Goal: Check status: Check status

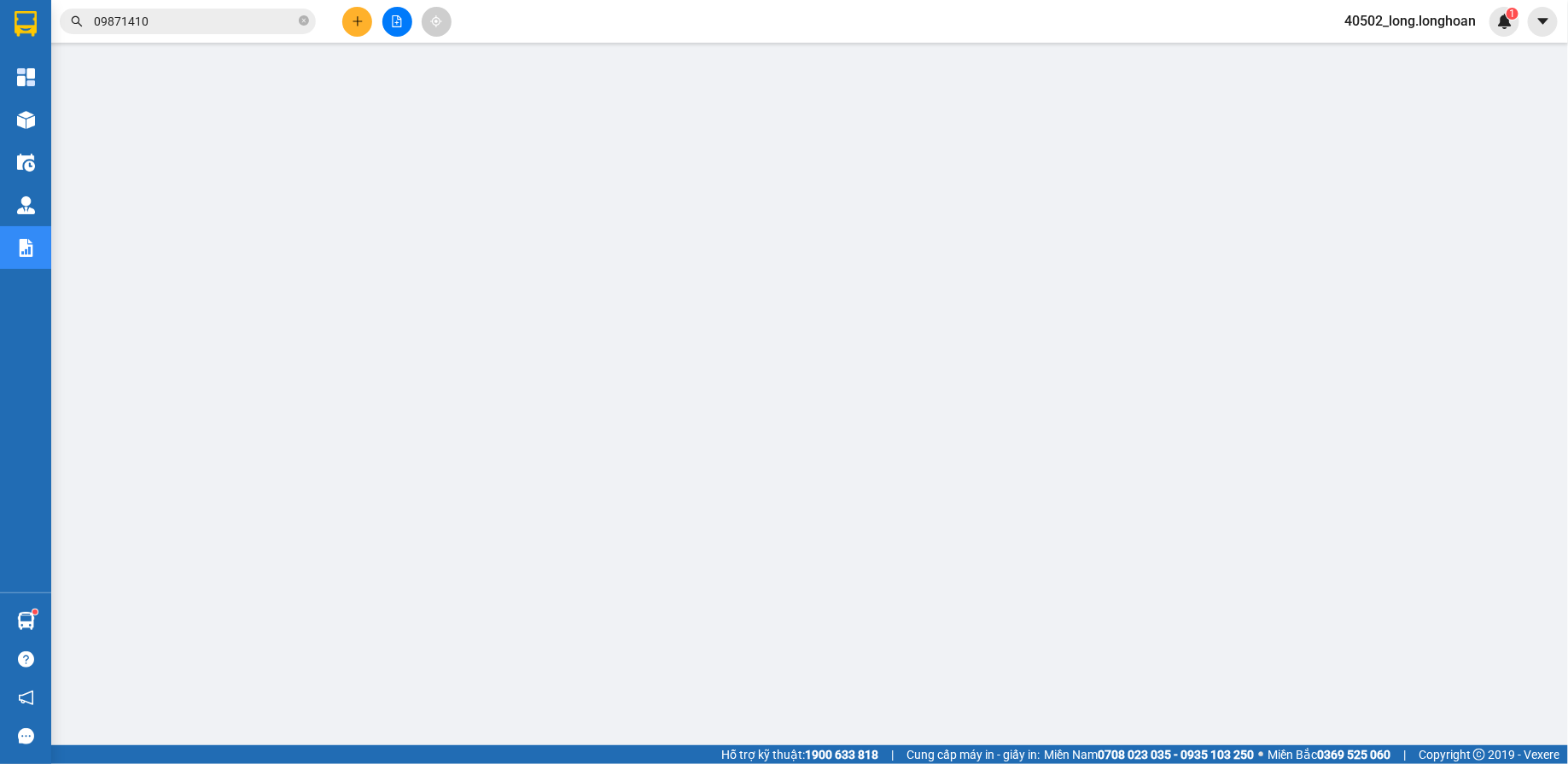
click at [401, 26] on icon "file-add" at bounding box center [398, 21] width 10 height 12
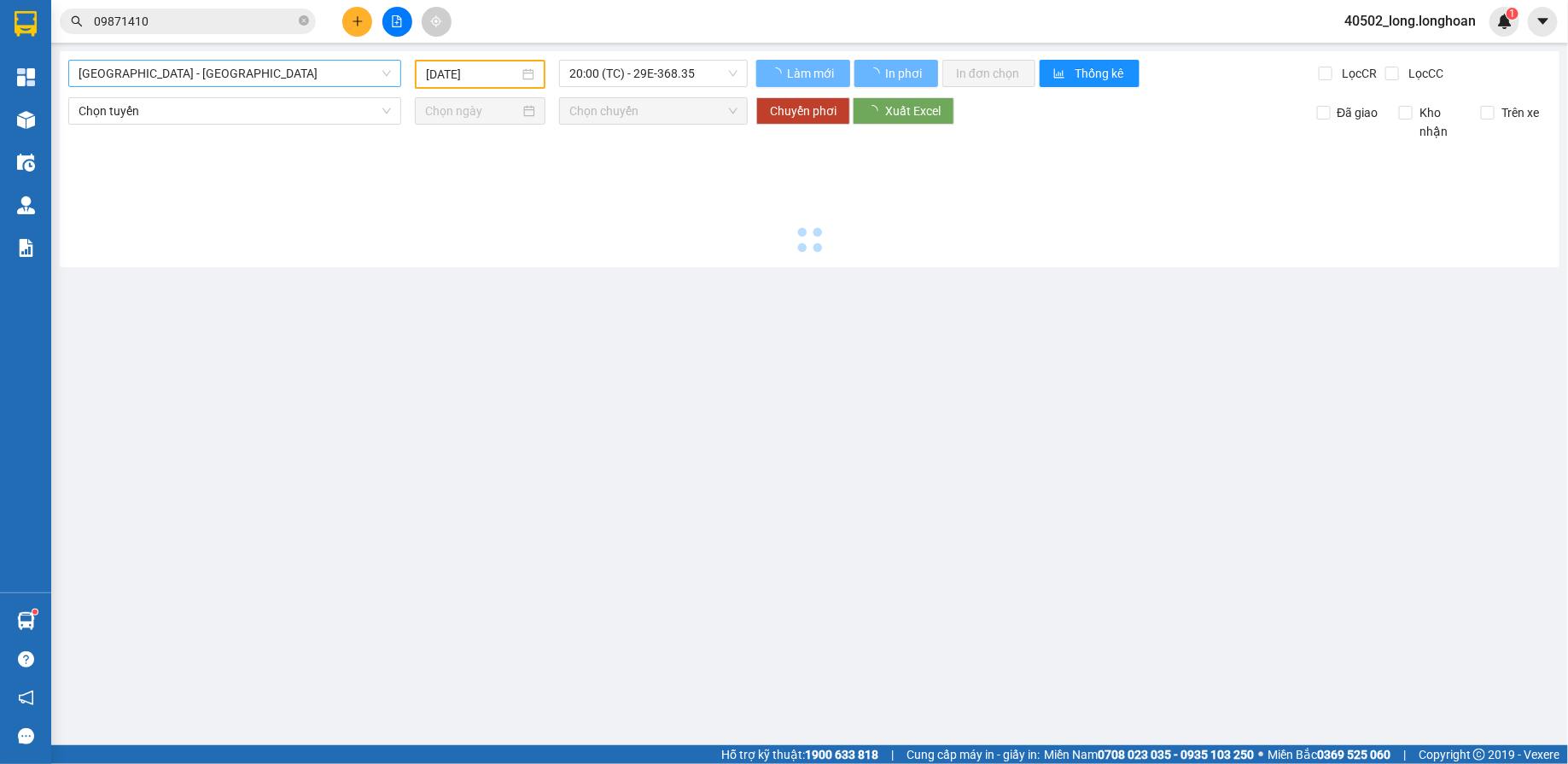
click at [229, 59] on div "[GEOGRAPHIC_DATA] - [GEOGRAPHIC_DATA] [DATE] 20:00 (TC) - 29E-368.35 Làm mới In…" at bounding box center [809, 159] width 1500 height 216
type input "[DATE]"
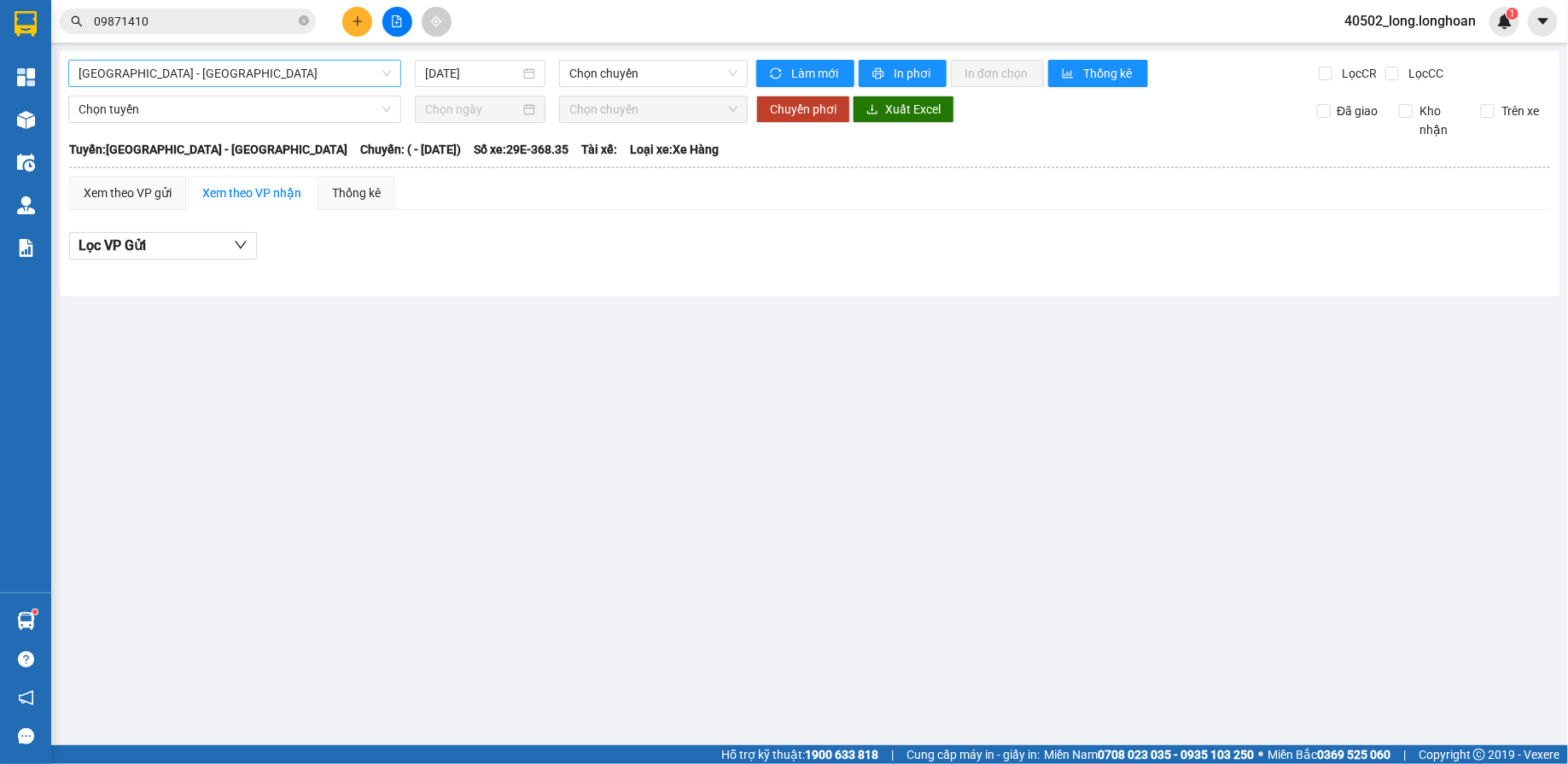
click at [229, 65] on span "[GEOGRAPHIC_DATA] - [GEOGRAPHIC_DATA]" at bounding box center [235, 73] width 312 height 26
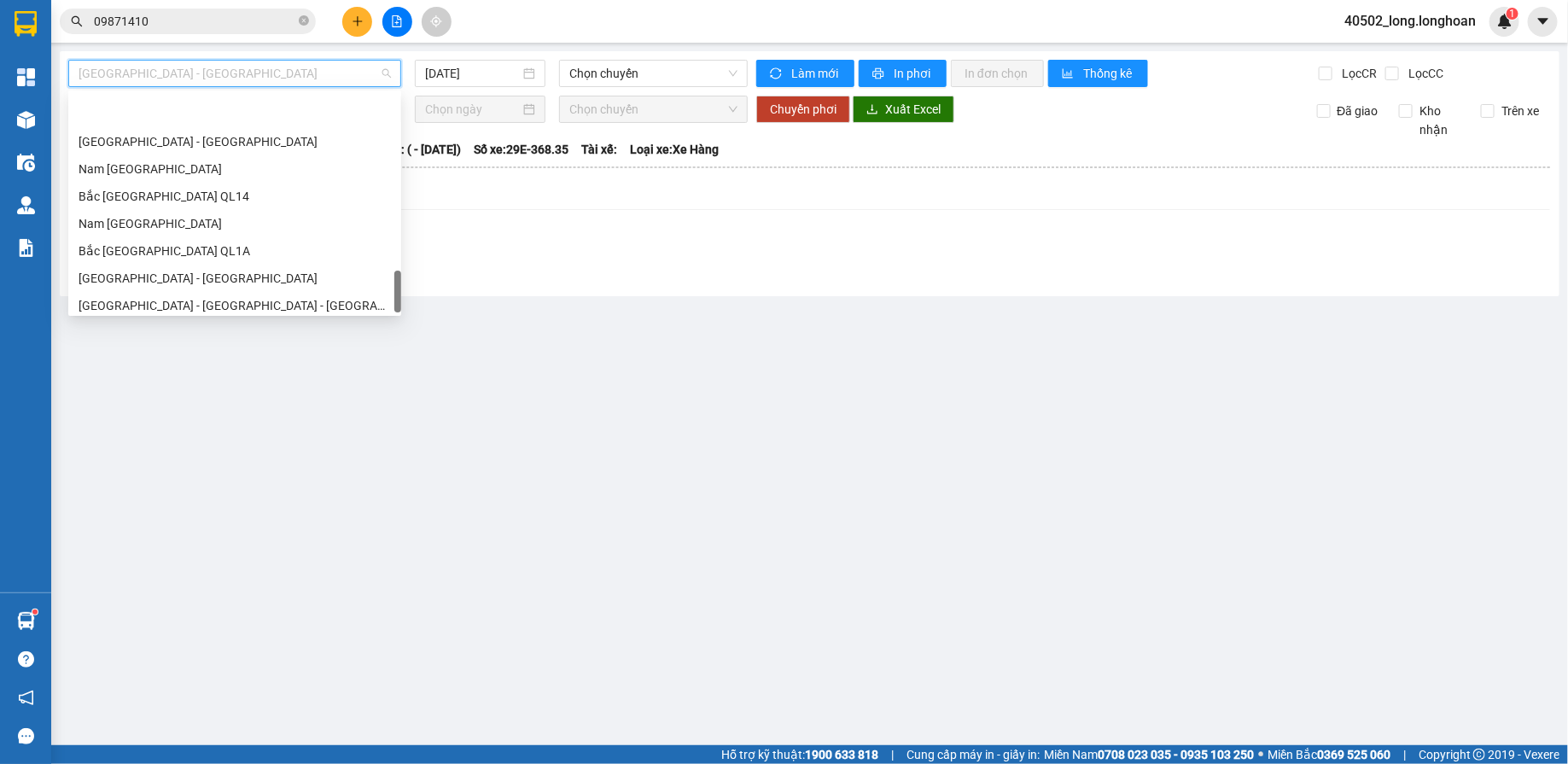
scroll to position [1201, 0]
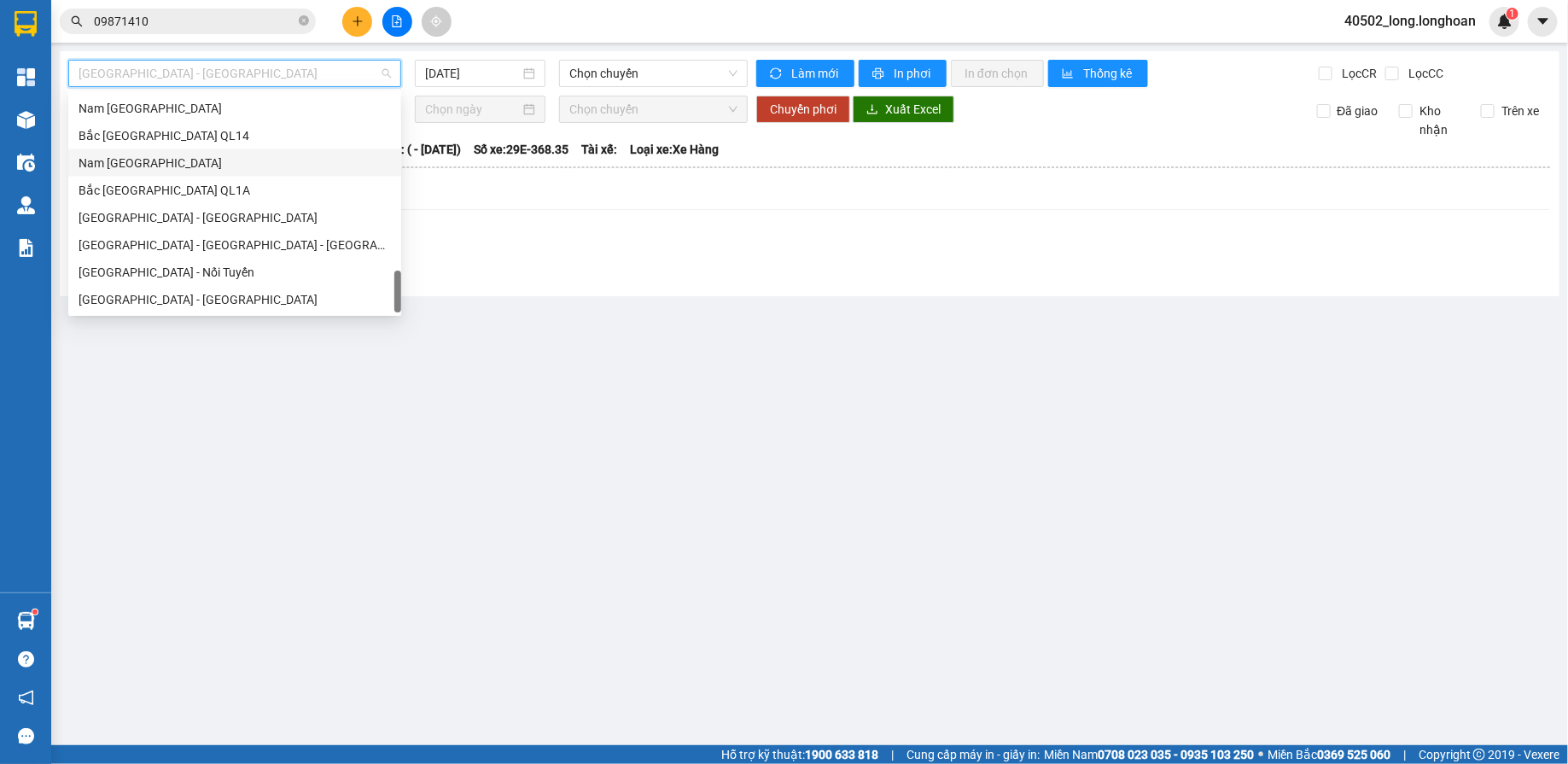
click at [230, 164] on div "Nam [GEOGRAPHIC_DATA]" at bounding box center [235, 163] width 312 height 18
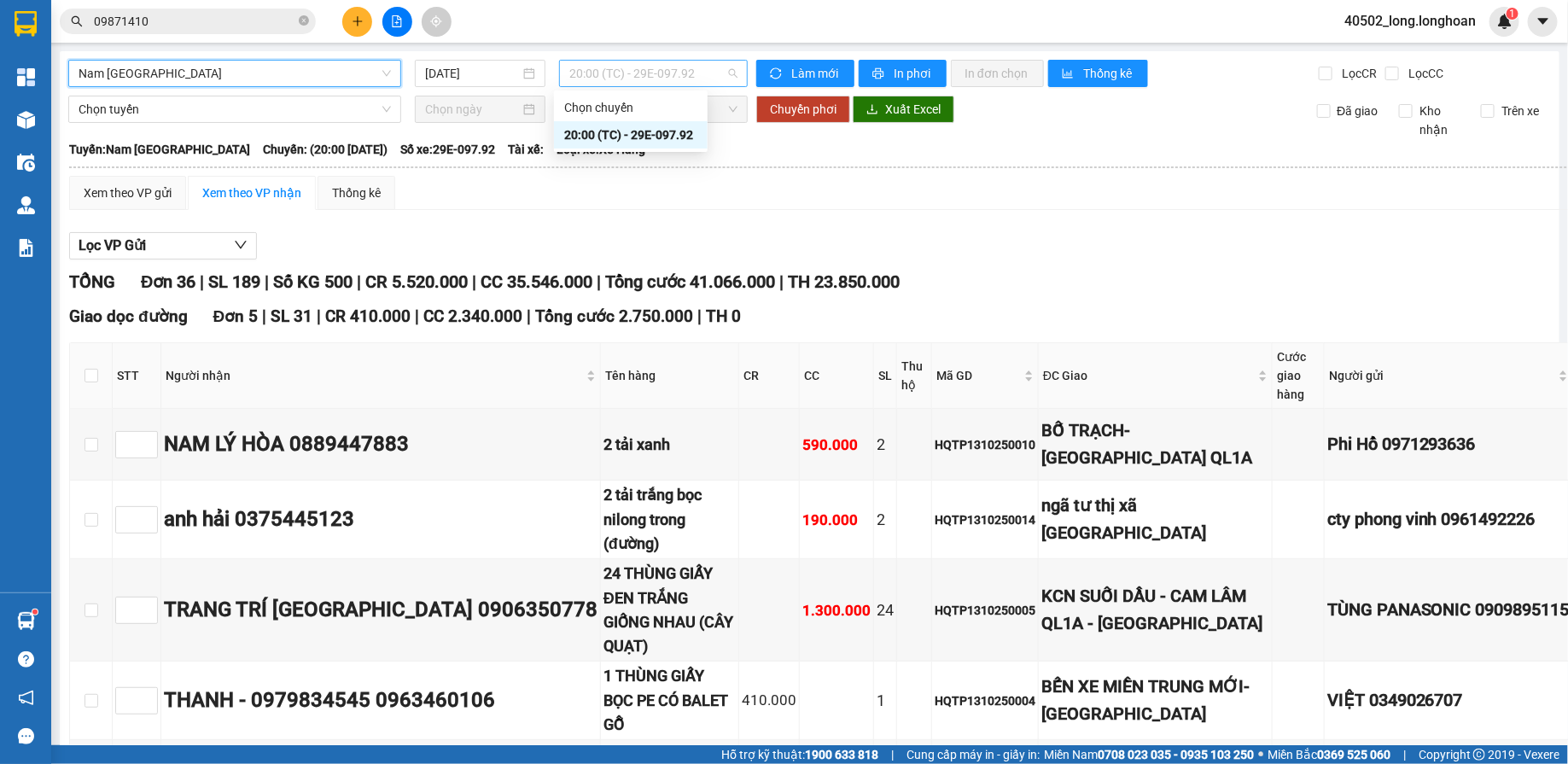
click at [672, 79] on span "20:00 (TC) - 29E-097.92" at bounding box center [653, 73] width 169 height 26
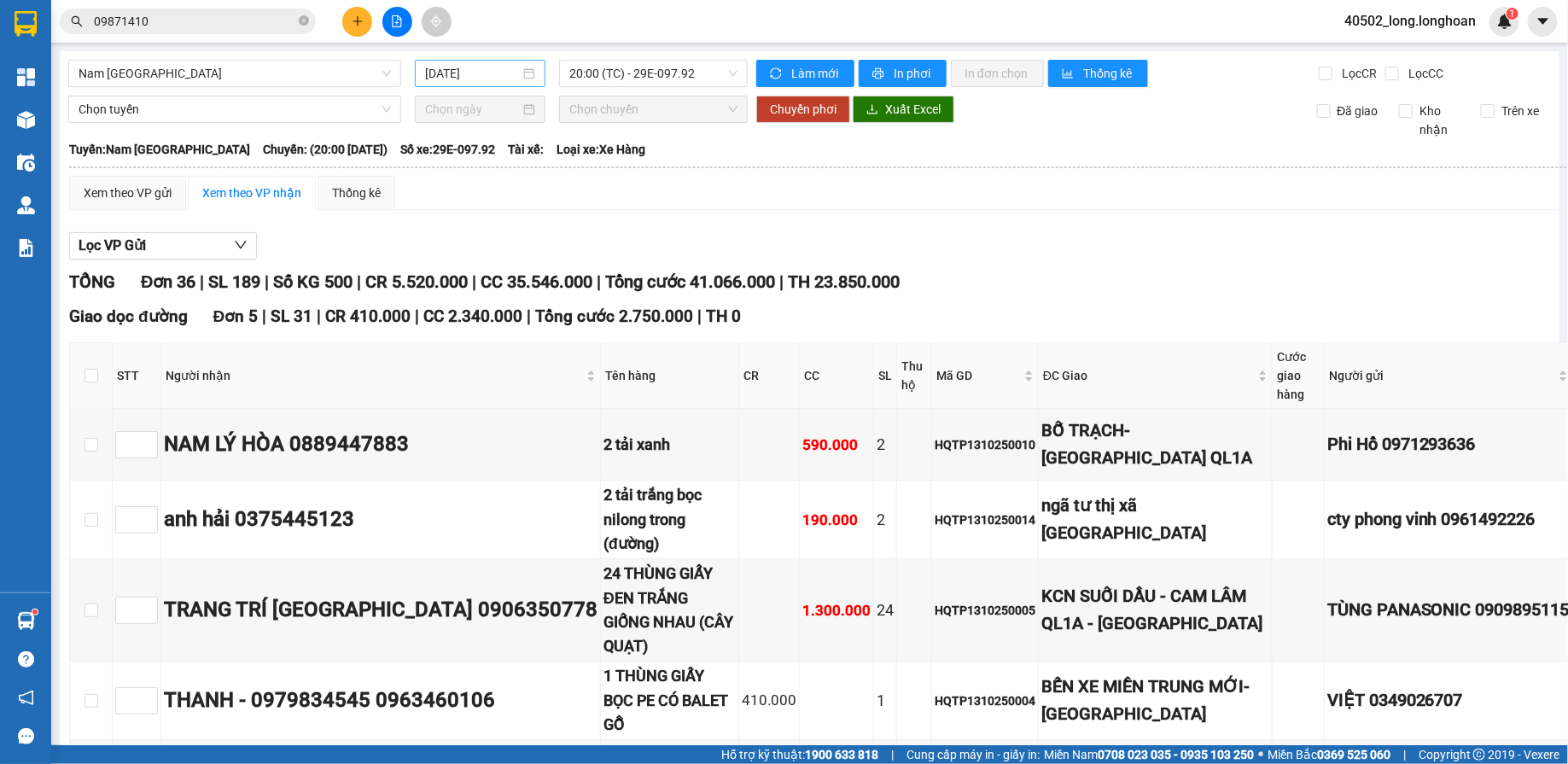
click at [518, 69] on div "[DATE]" at bounding box center [480, 72] width 110 height 18
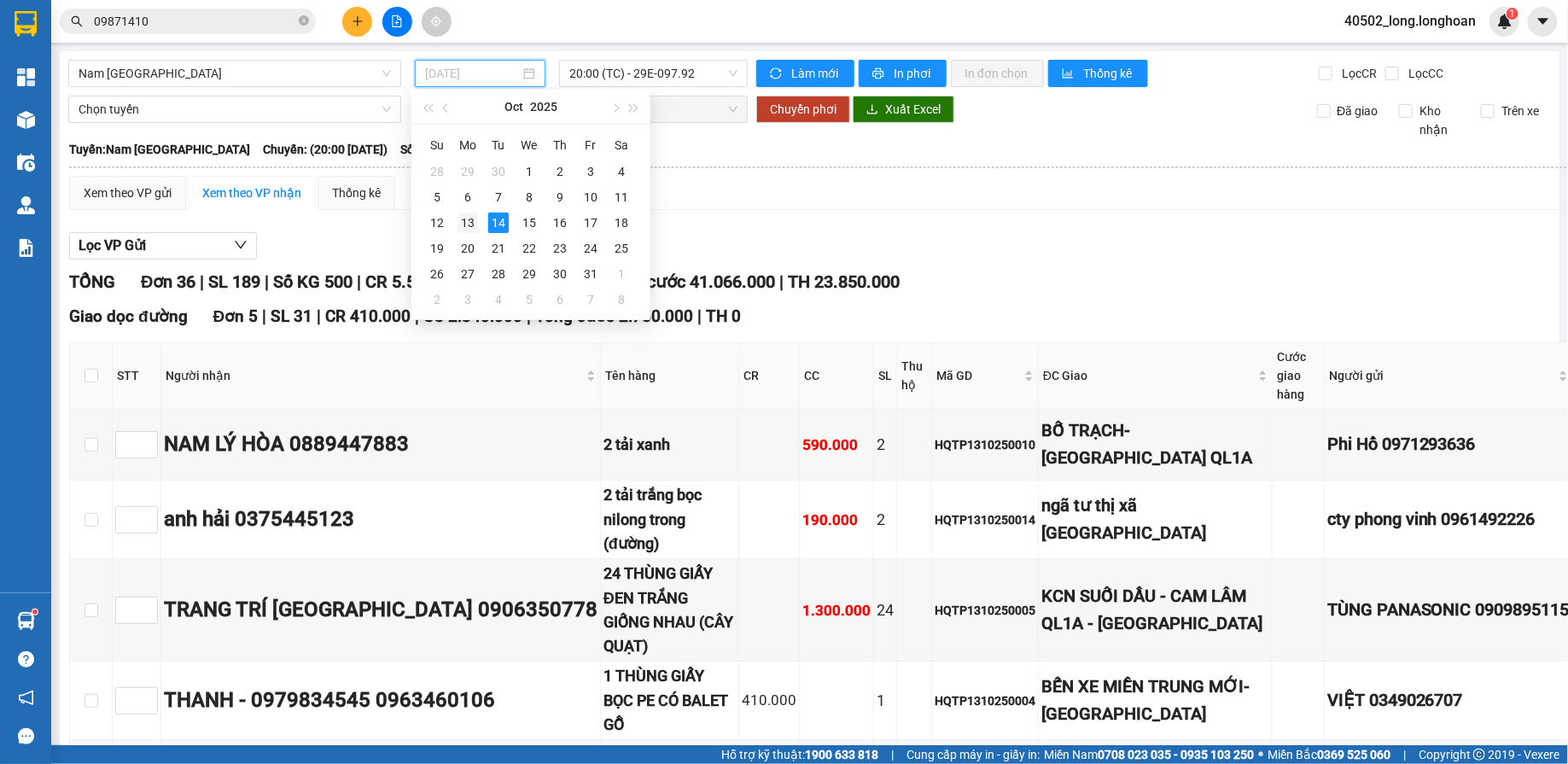
click at [467, 223] on div "13" at bounding box center [467, 223] width 20 height 20
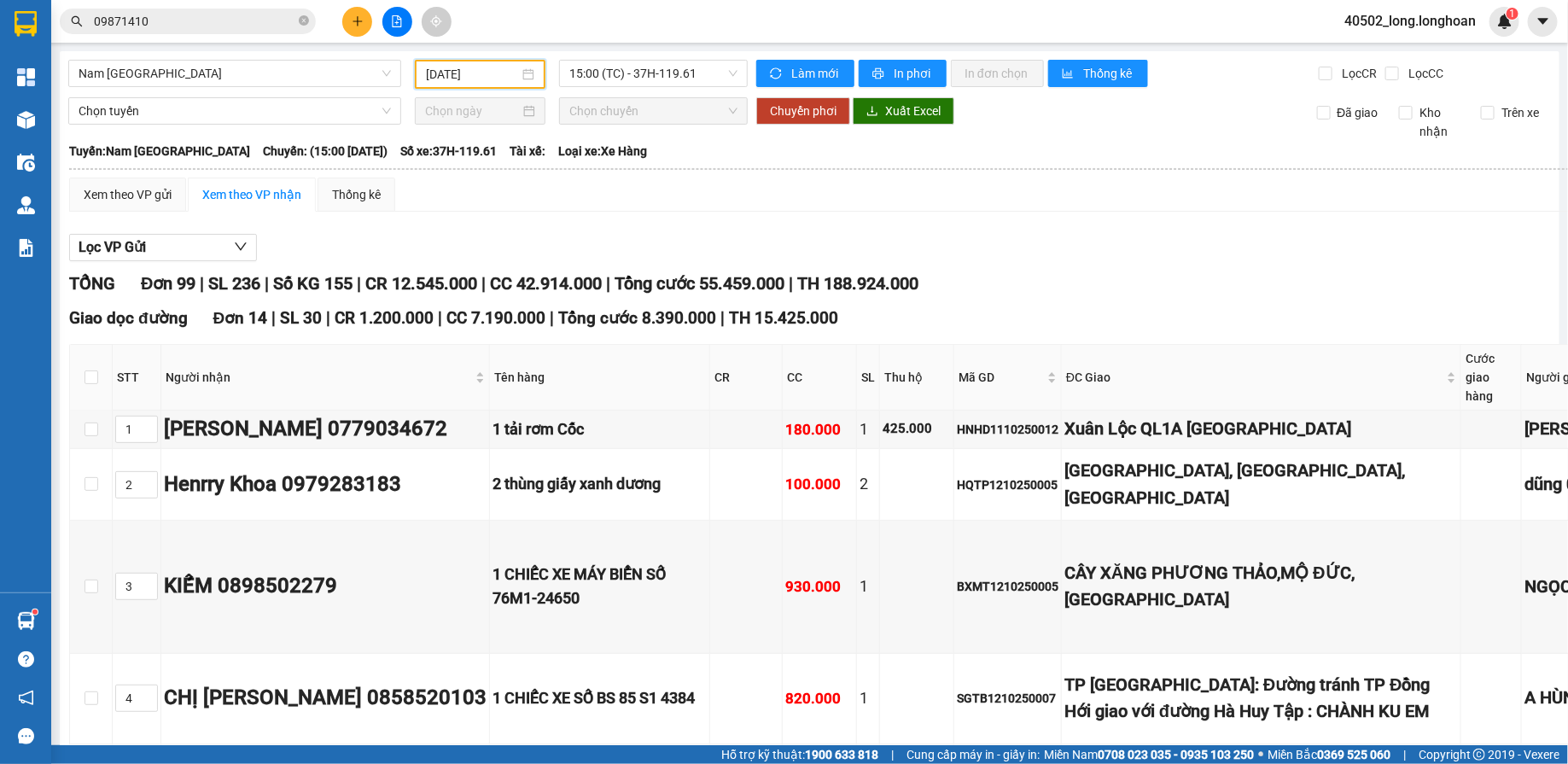
click at [665, 68] on span "15:00 (TC) - 37H-119.61" at bounding box center [653, 73] width 169 height 26
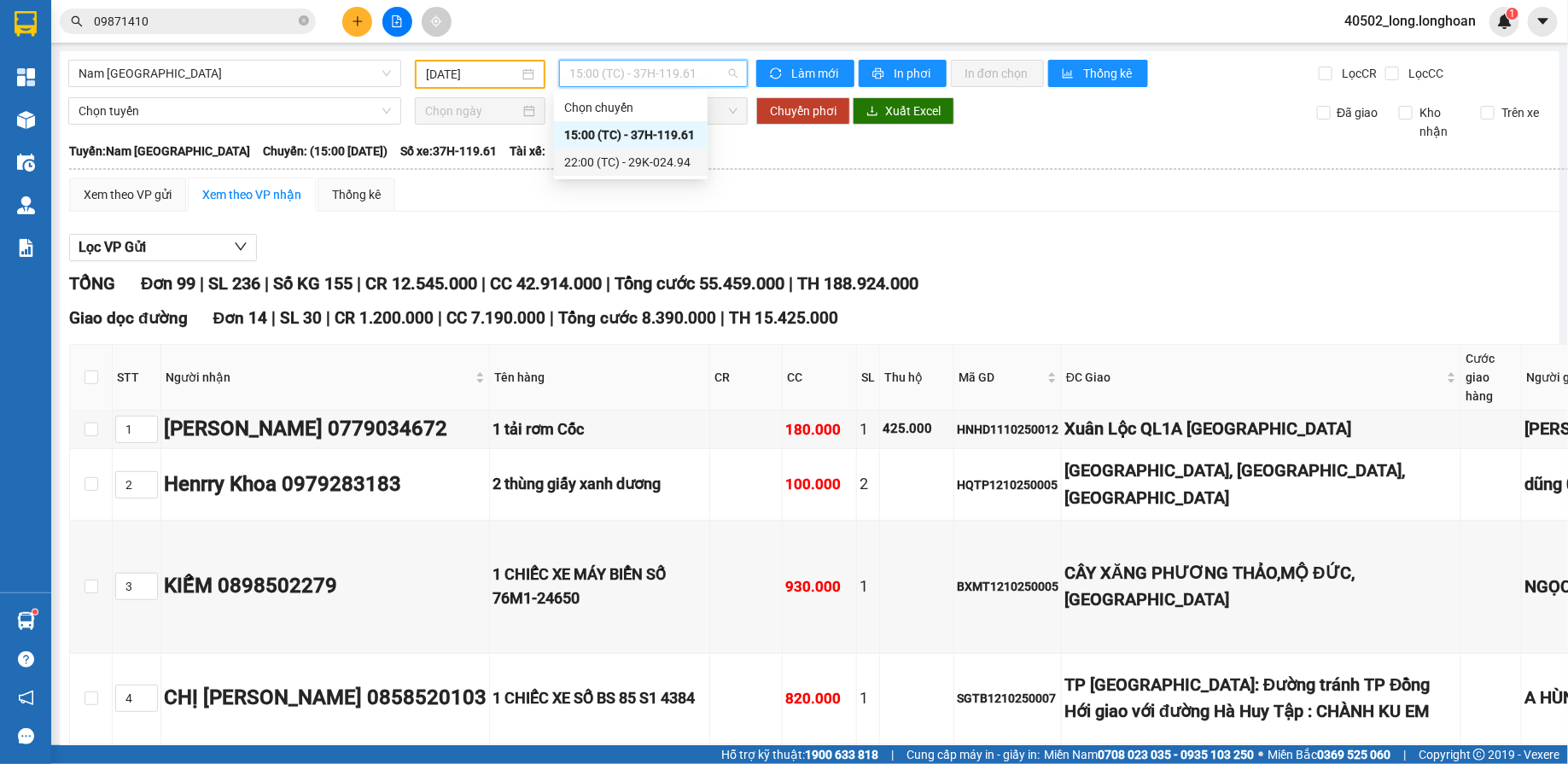
click at [655, 165] on div "22:00 (TC) - 29K-024.94" at bounding box center [631, 162] width 133 height 18
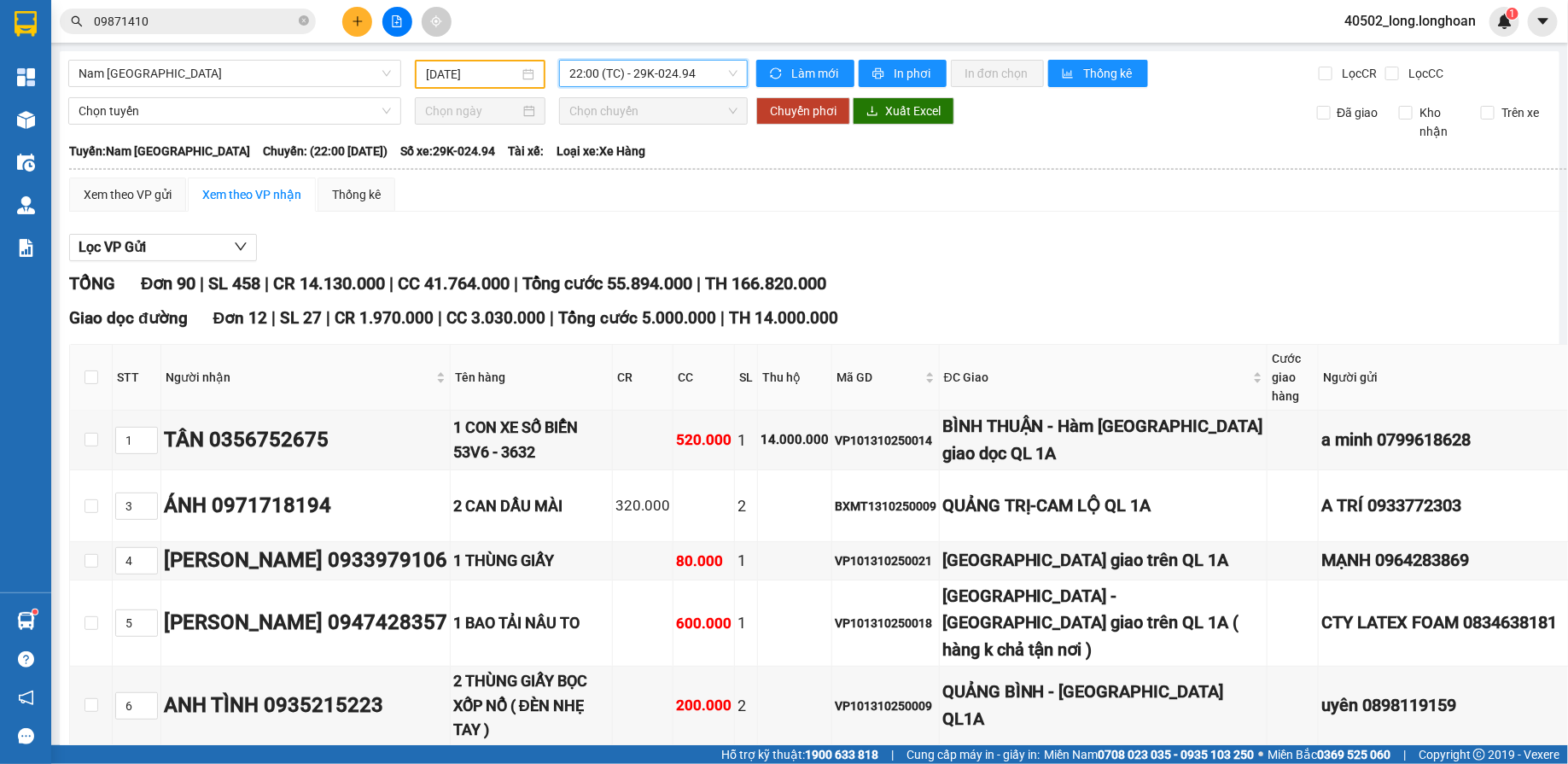
click at [660, 79] on span "22:00 (TC) - 29K-024.94" at bounding box center [653, 73] width 169 height 26
click at [651, 133] on div "15:00 (TC) - 37H-119.61" at bounding box center [631, 134] width 133 height 18
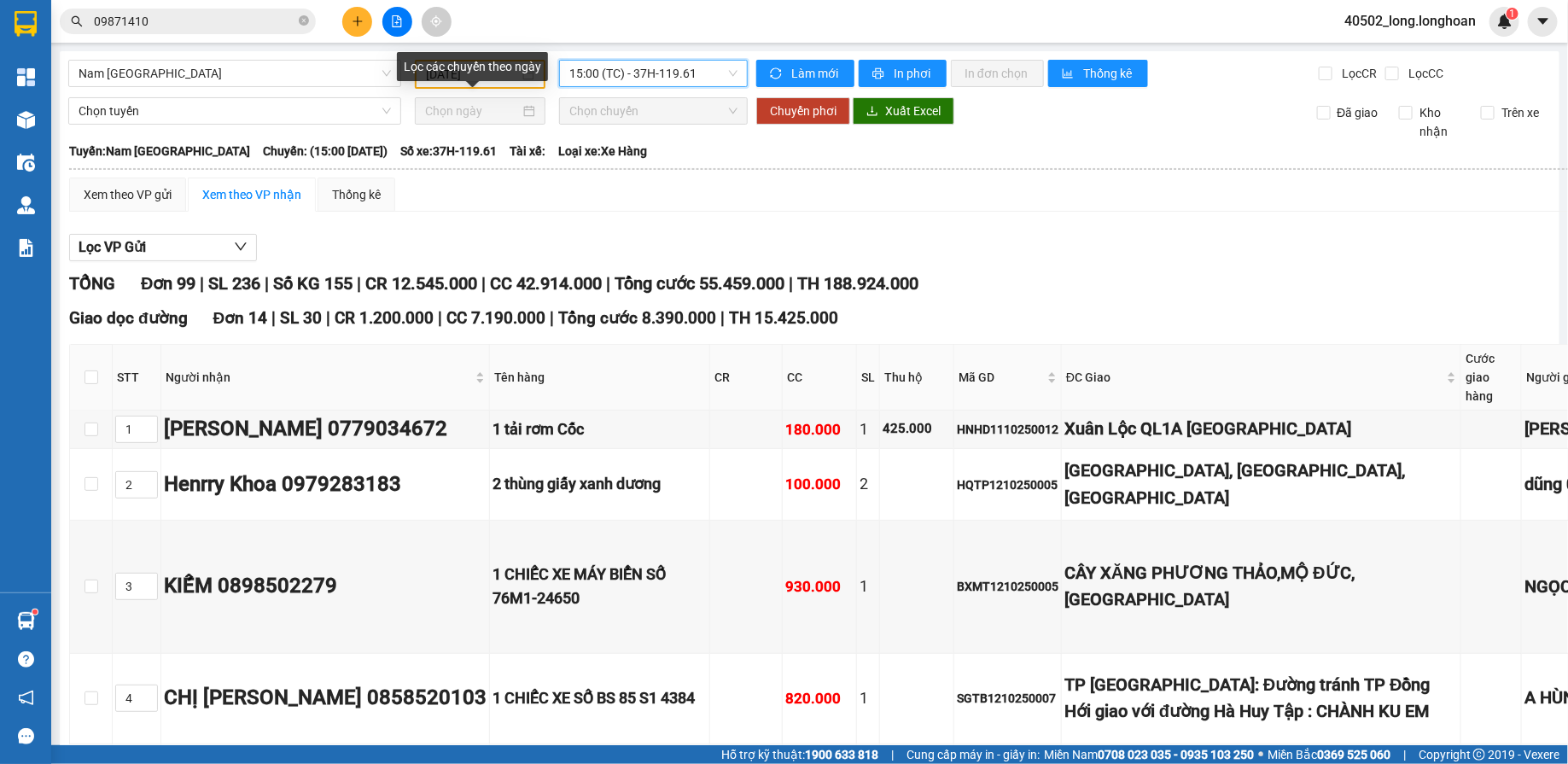
click at [445, 78] on div "Lọc các chuyến theo ngày" at bounding box center [472, 66] width 151 height 29
click at [460, 72] on input "[DATE]" at bounding box center [472, 73] width 93 height 18
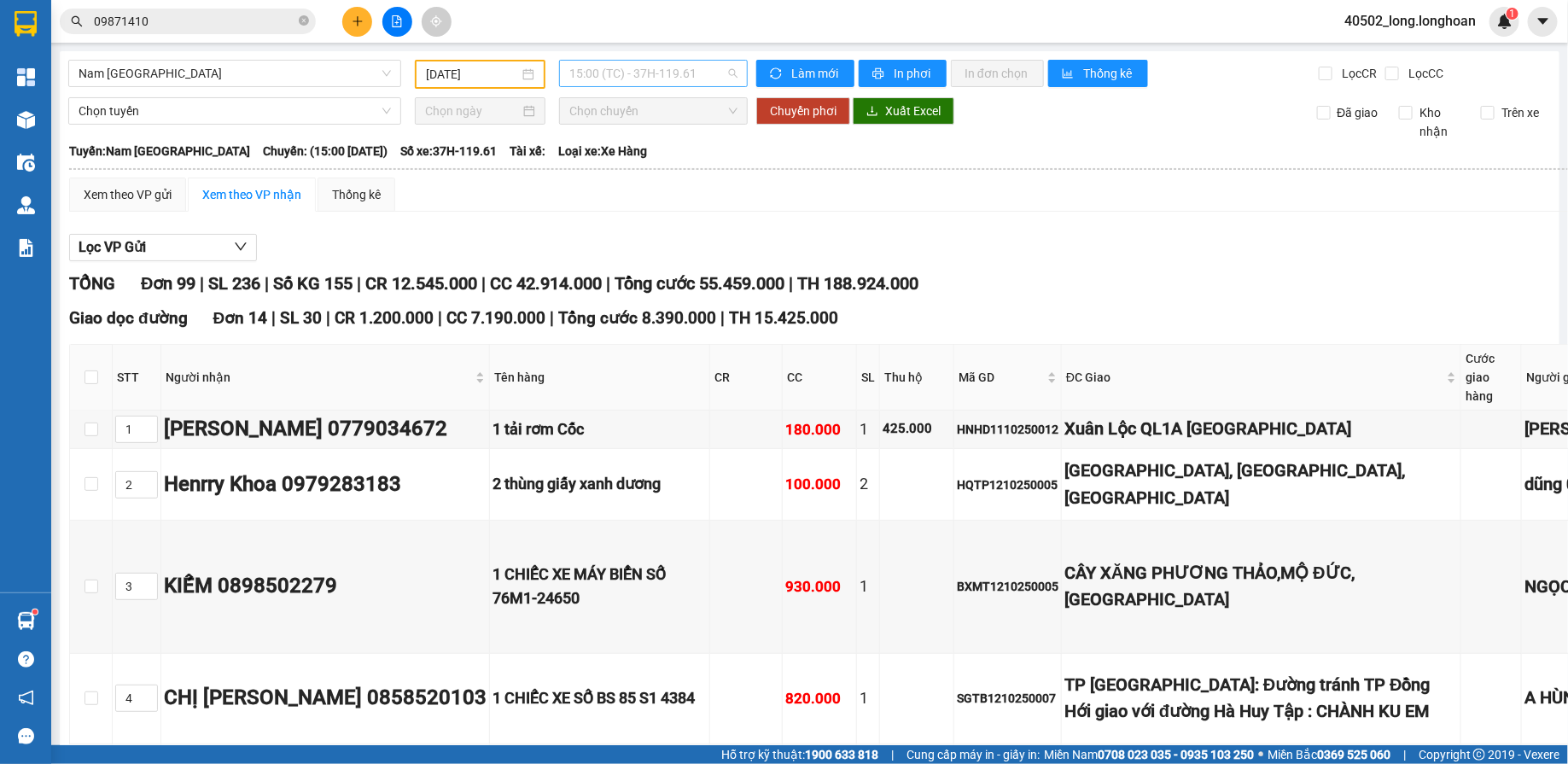
click at [687, 84] on span "15:00 (TC) - 37H-119.61" at bounding box center [653, 73] width 169 height 26
click at [672, 153] on div "22:00 (TC) - 29K-024.94" at bounding box center [631, 162] width 133 height 18
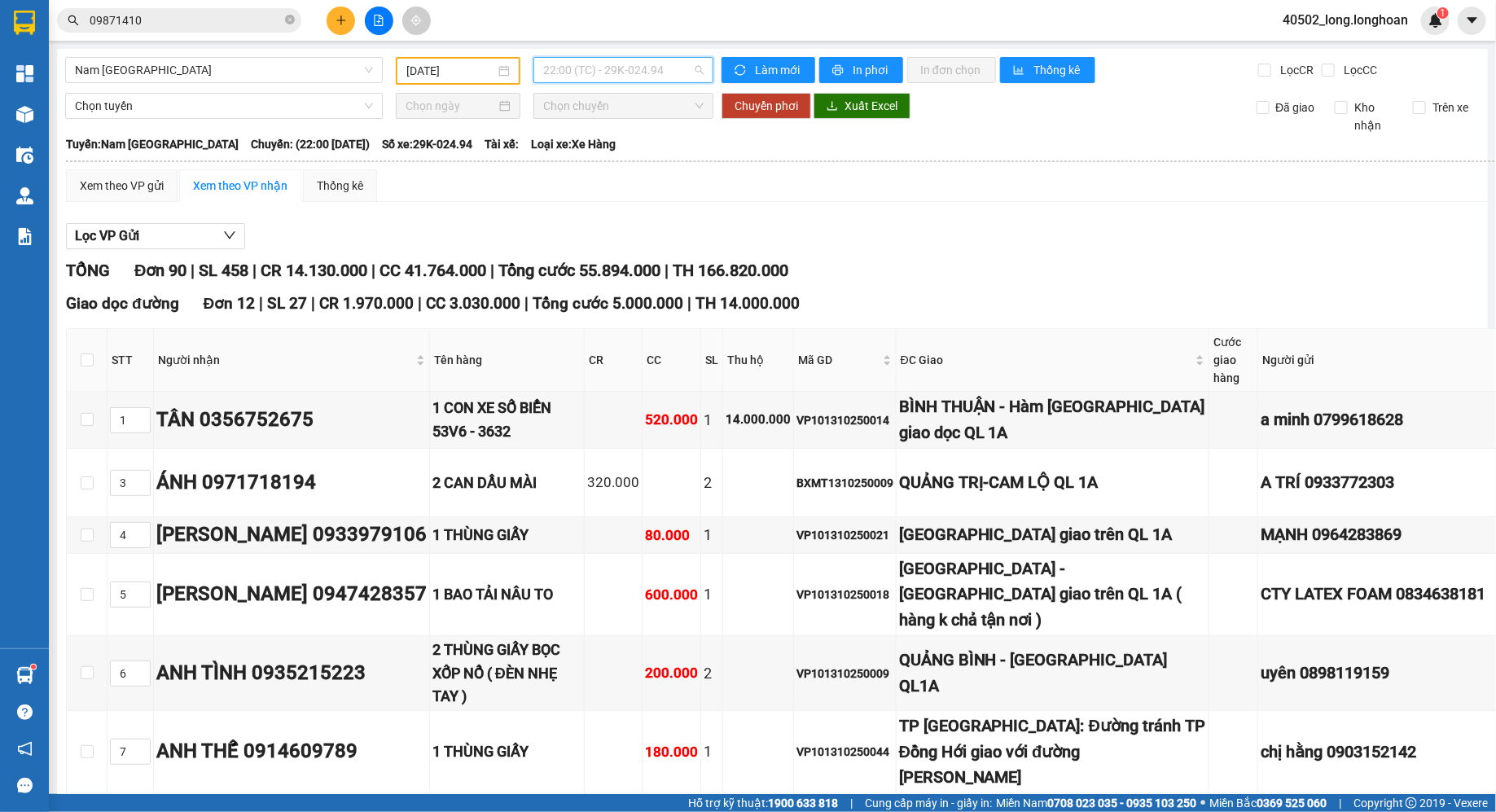
click at [585, 74] on span "22:00 (TC) - 29K-024.94" at bounding box center [623, 70] width 161 height 25
click at [619, 121] on div "15:00 (TC) - 37H-119.61" at bounding box center [602, 128] width 127 height 17
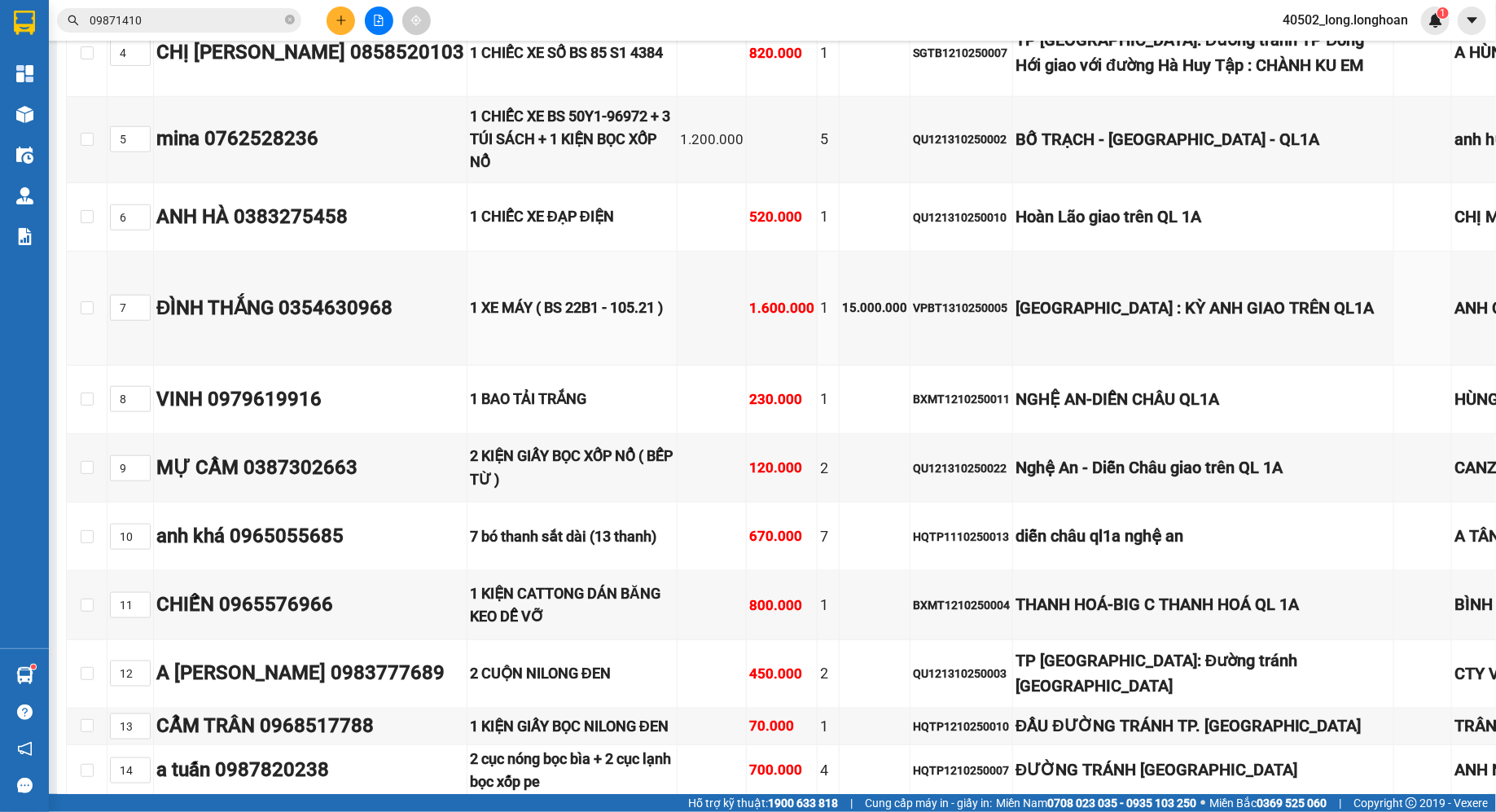
scroll to position [636, 0]
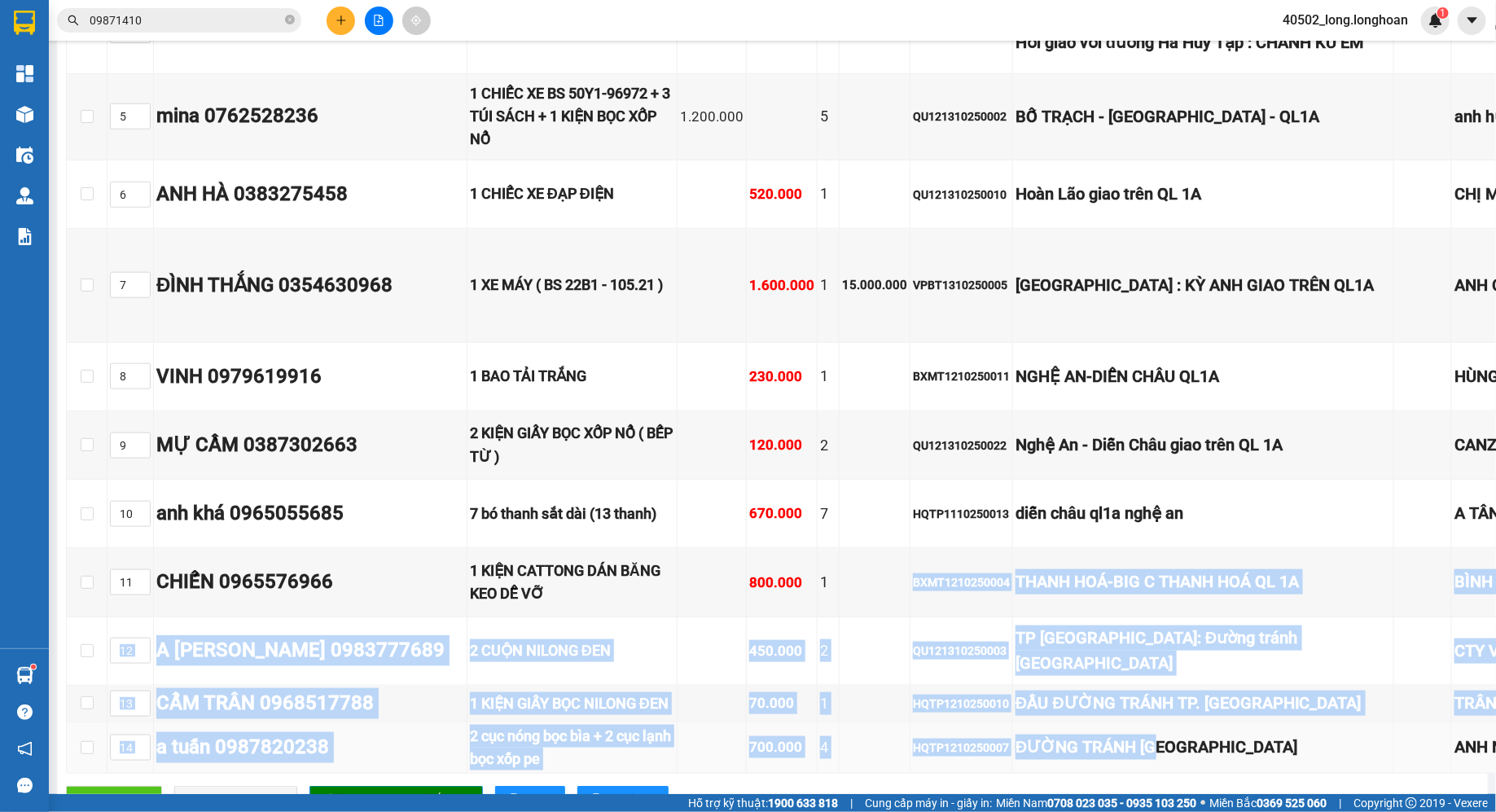
drag, startPoint x: 916, startPoint y: 532, endPoint x: 1137, endPoint y: 721, distance: 290.8
click at [1137, 721] on tbody "1 [PERSON_NAME] 0779034672 1 tải rơm Cốc 180.000 1 425.000 HNHD1110250012 [GEOG…" at bounding box center [1014, 265] width 1895 height 1018
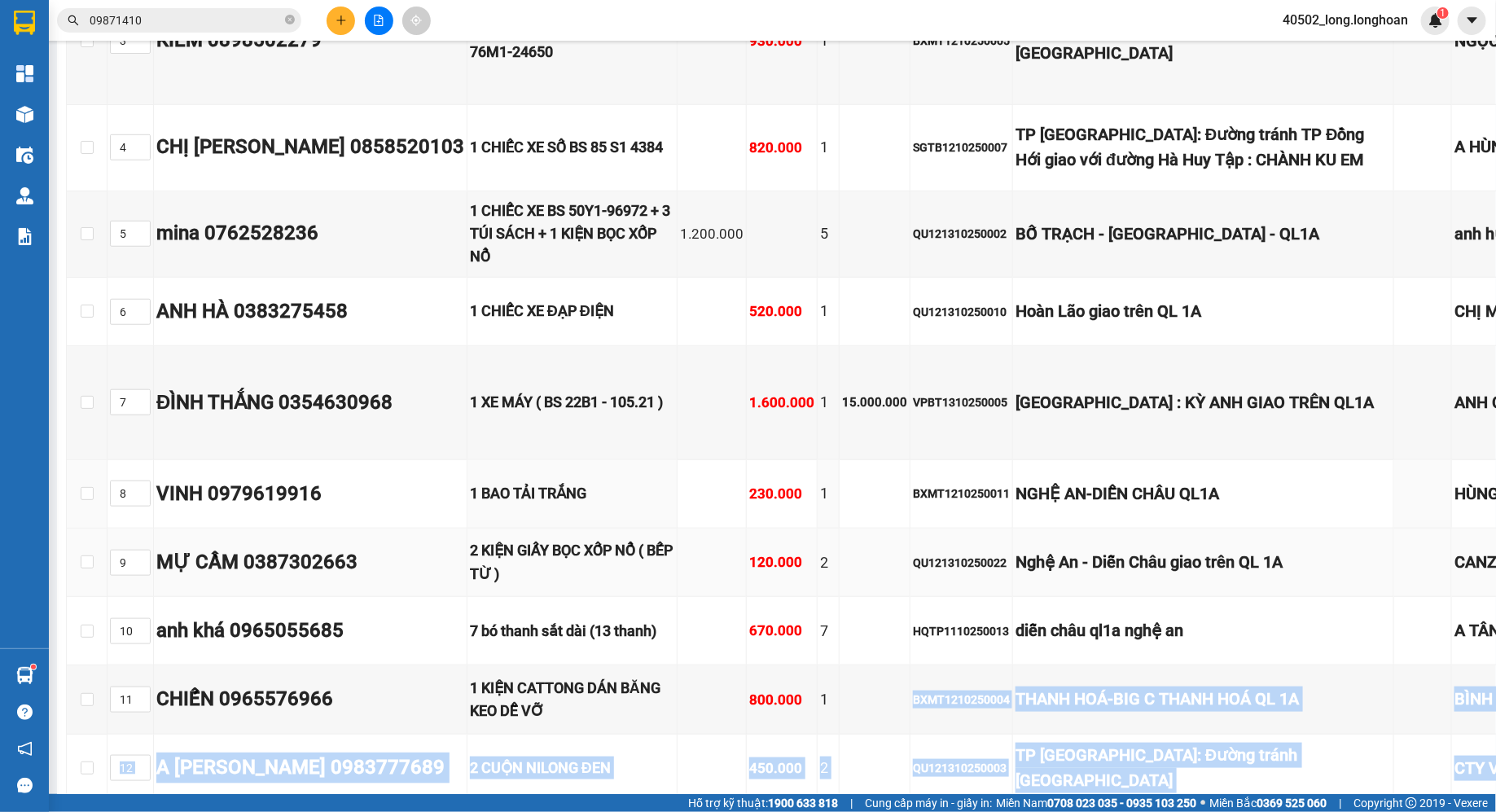
scroll to position [0, 0]
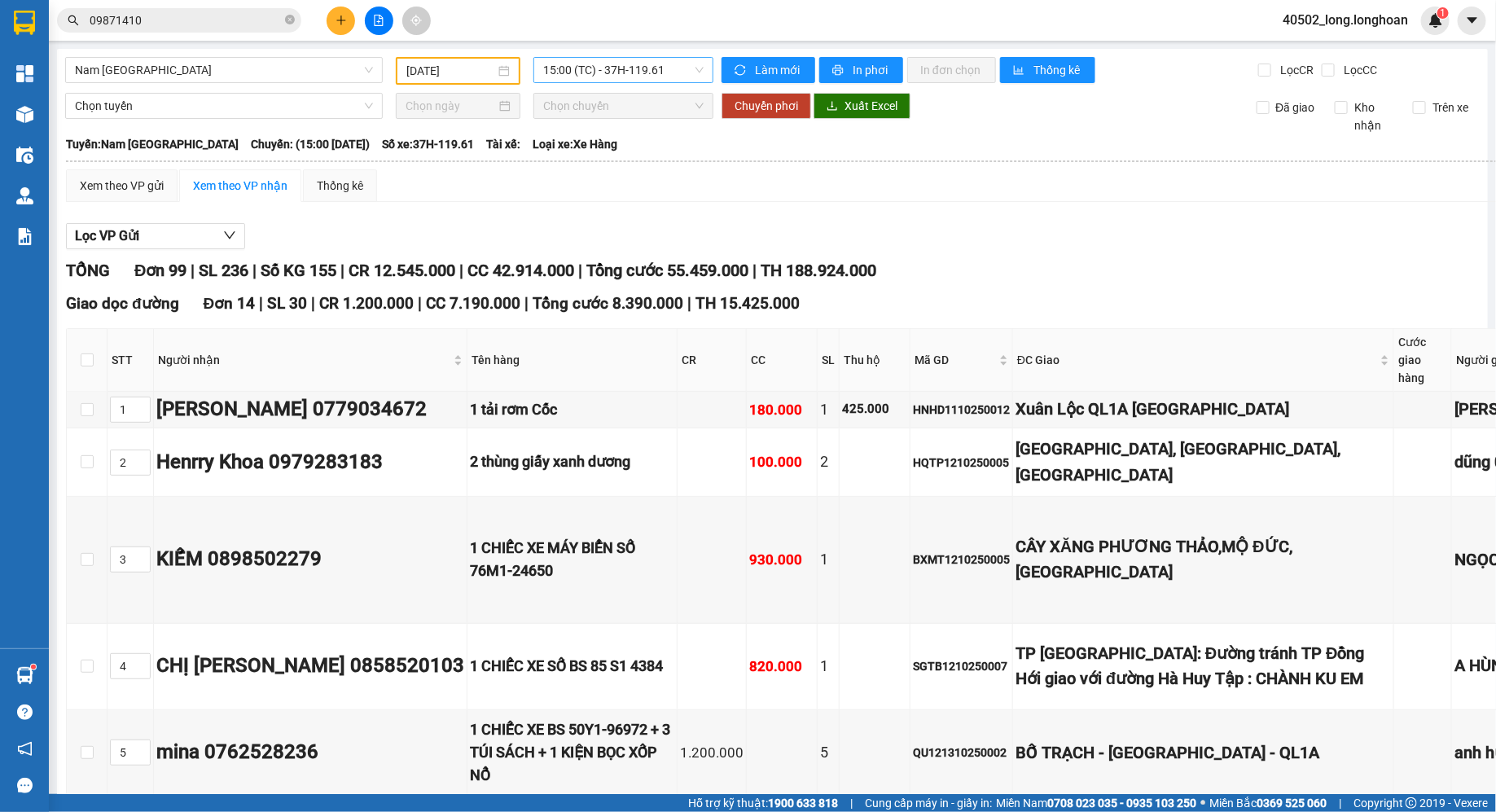
click at [591, 73] on span "15:00 (TC) - 37H-119.61" at bounding box center [623, 70] width 161 height 25
click at [460, 77] on input "[DATE]" at bounding box center [450, 70] width 89 height 17
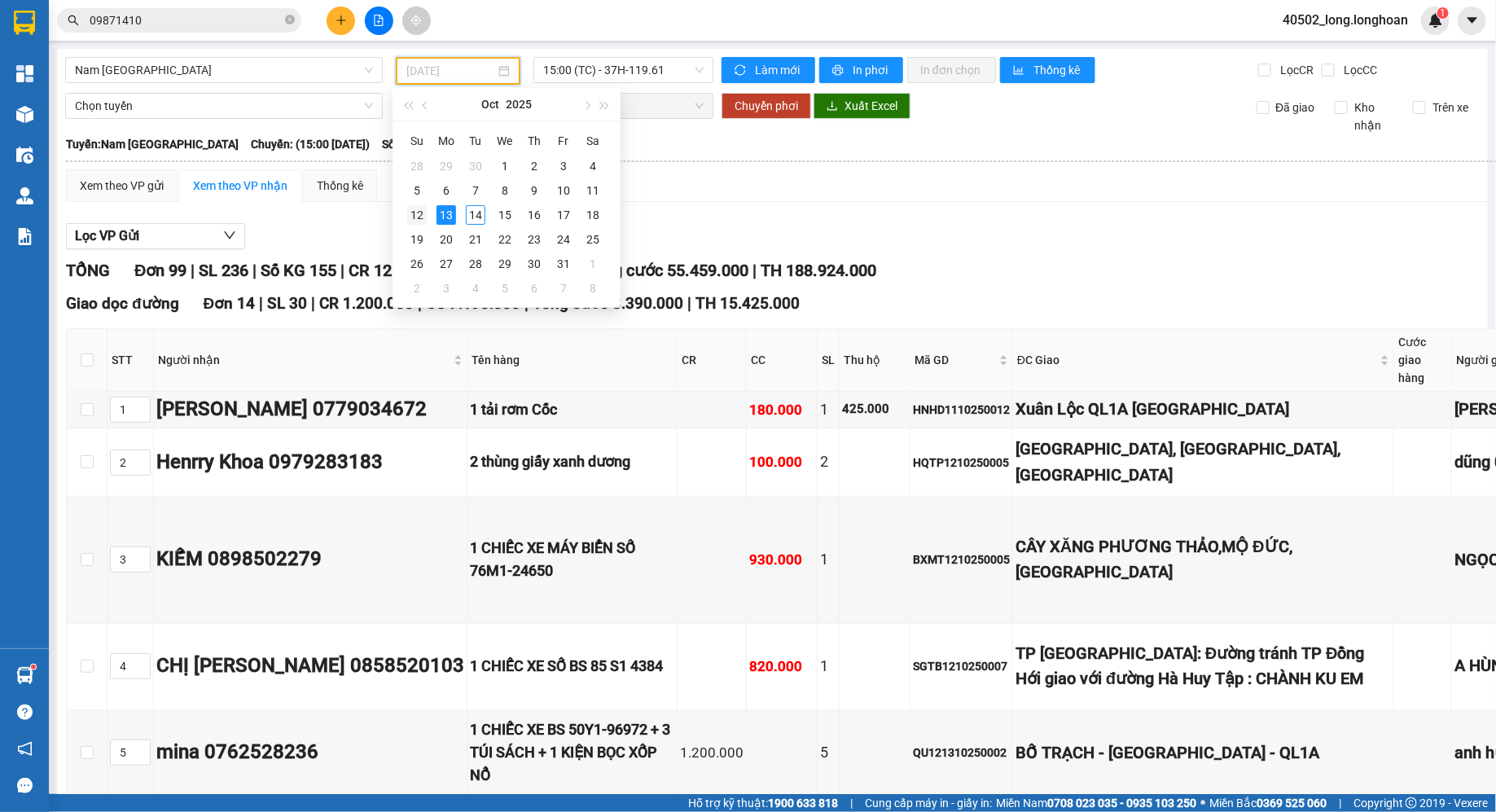
click at [417, 221] on div "12" at bounding box center [416, 214] width 19 height 19
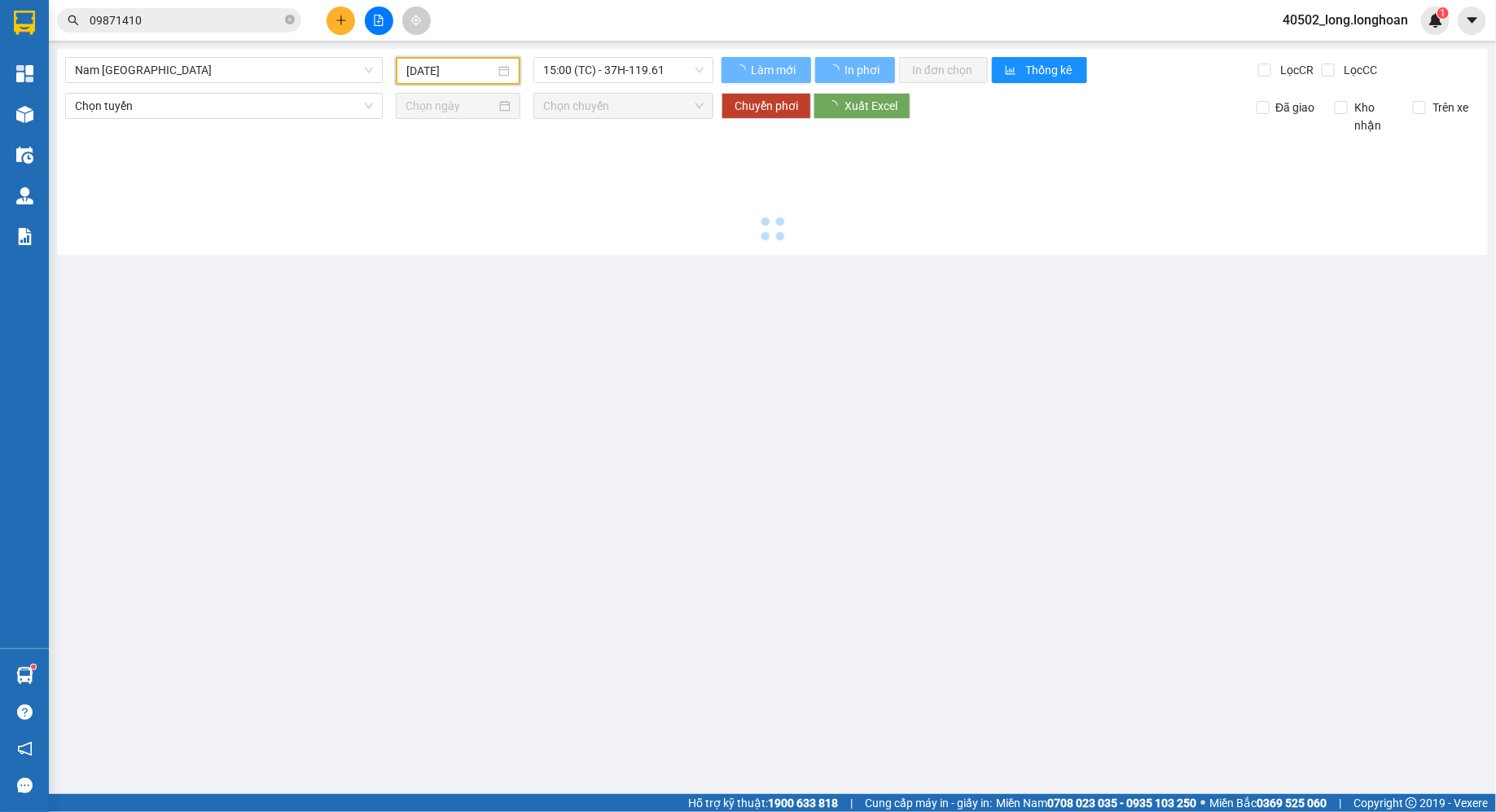
type input "[DATE]"
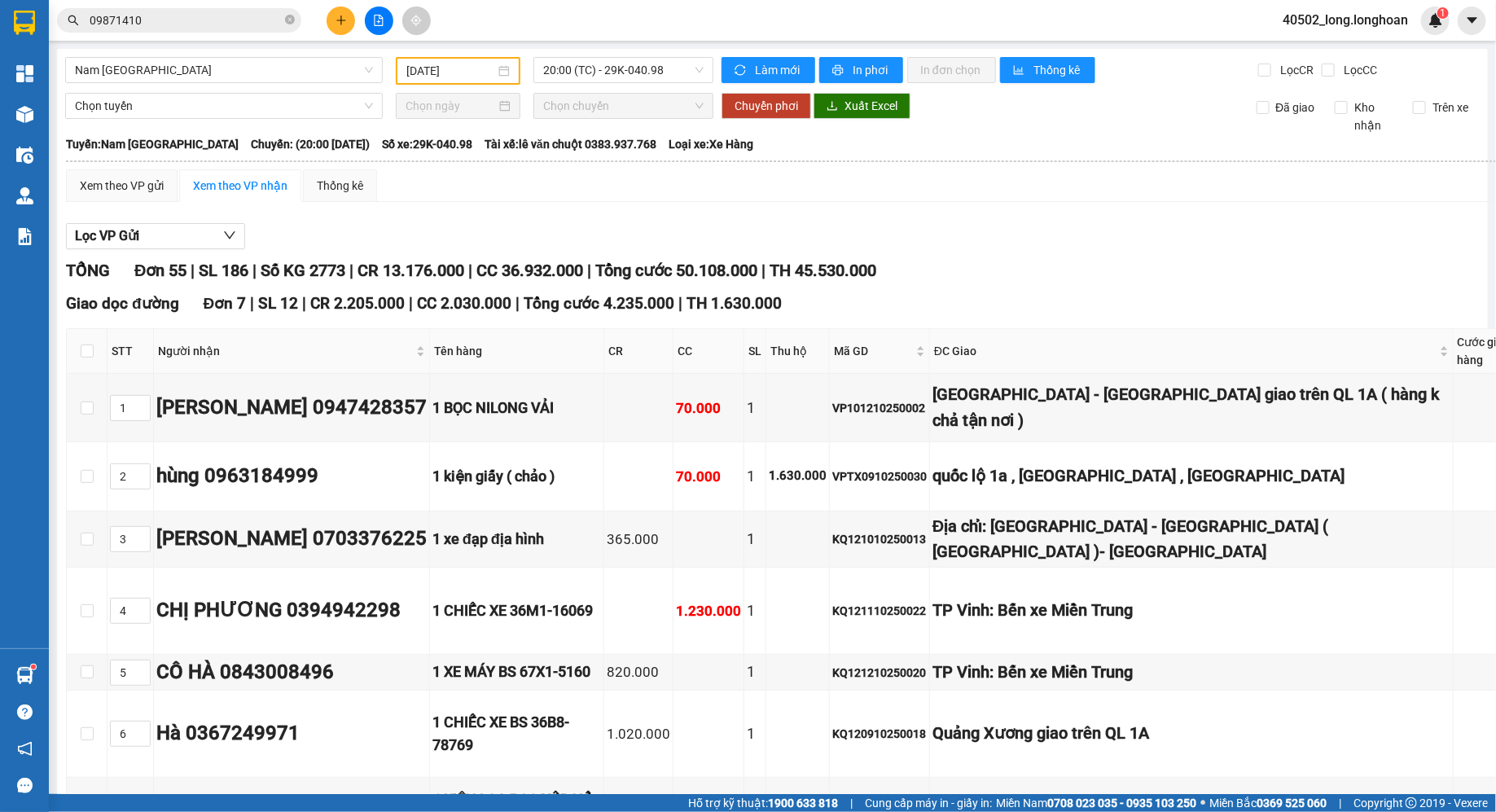
click at [648, 71] on span "20:00 (TC) - 29K-040.98" at bounding box center [623, 70] width 161 height 25
click at [991, 244] on div "Lọc VP Gửi" at bounding box center [1060, 236] width 1989 height 27
click at [243, 79] on span "Nam [GEOGRAPHIC_DATA]" at bounding box center [224, 70] width 298 height 25
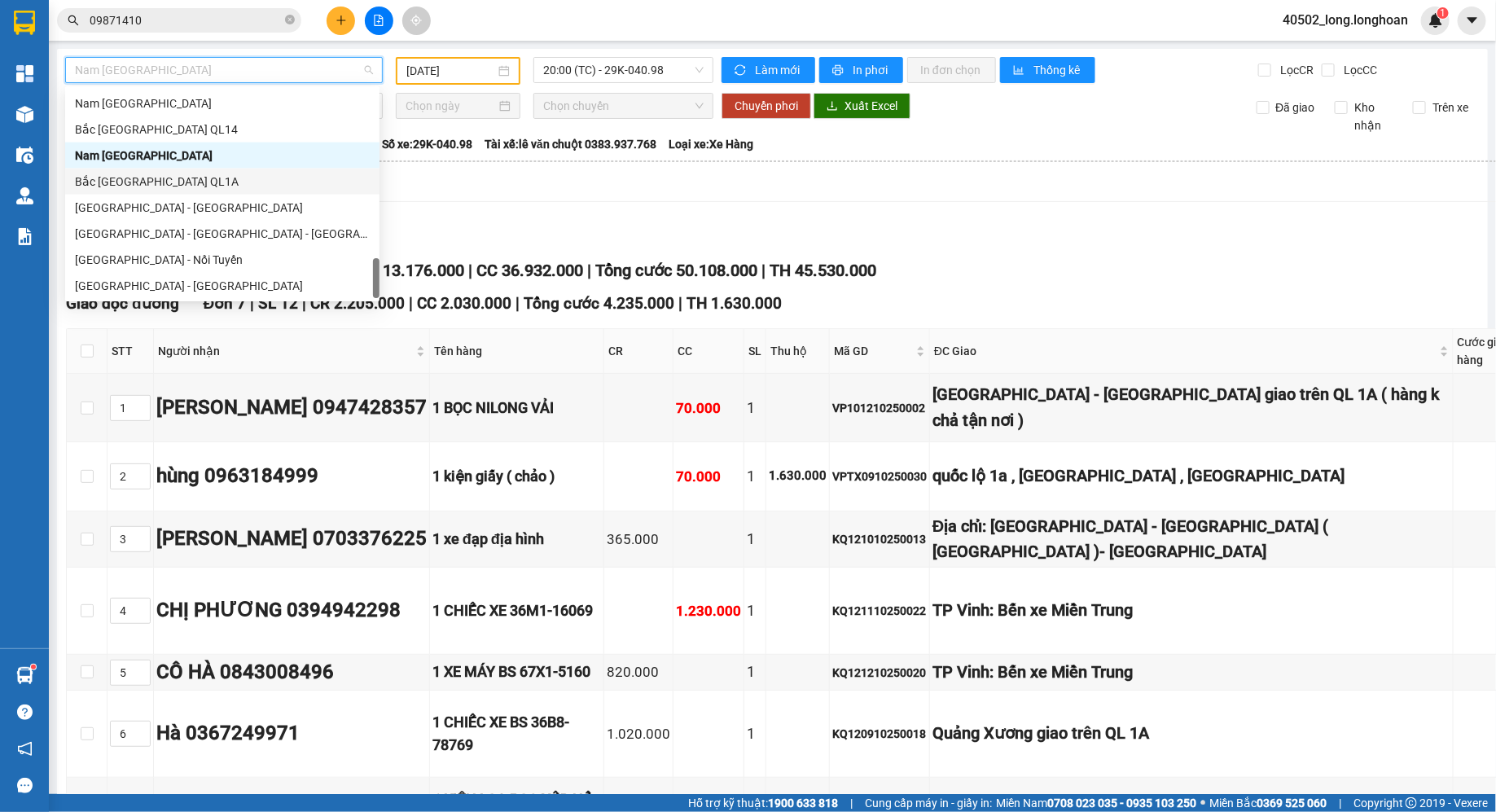
click at [151, 180] on div "Bắc [GEOGRAPHIC_DATA] QL1A" at bounding box center [222, 181] width 295 height 17
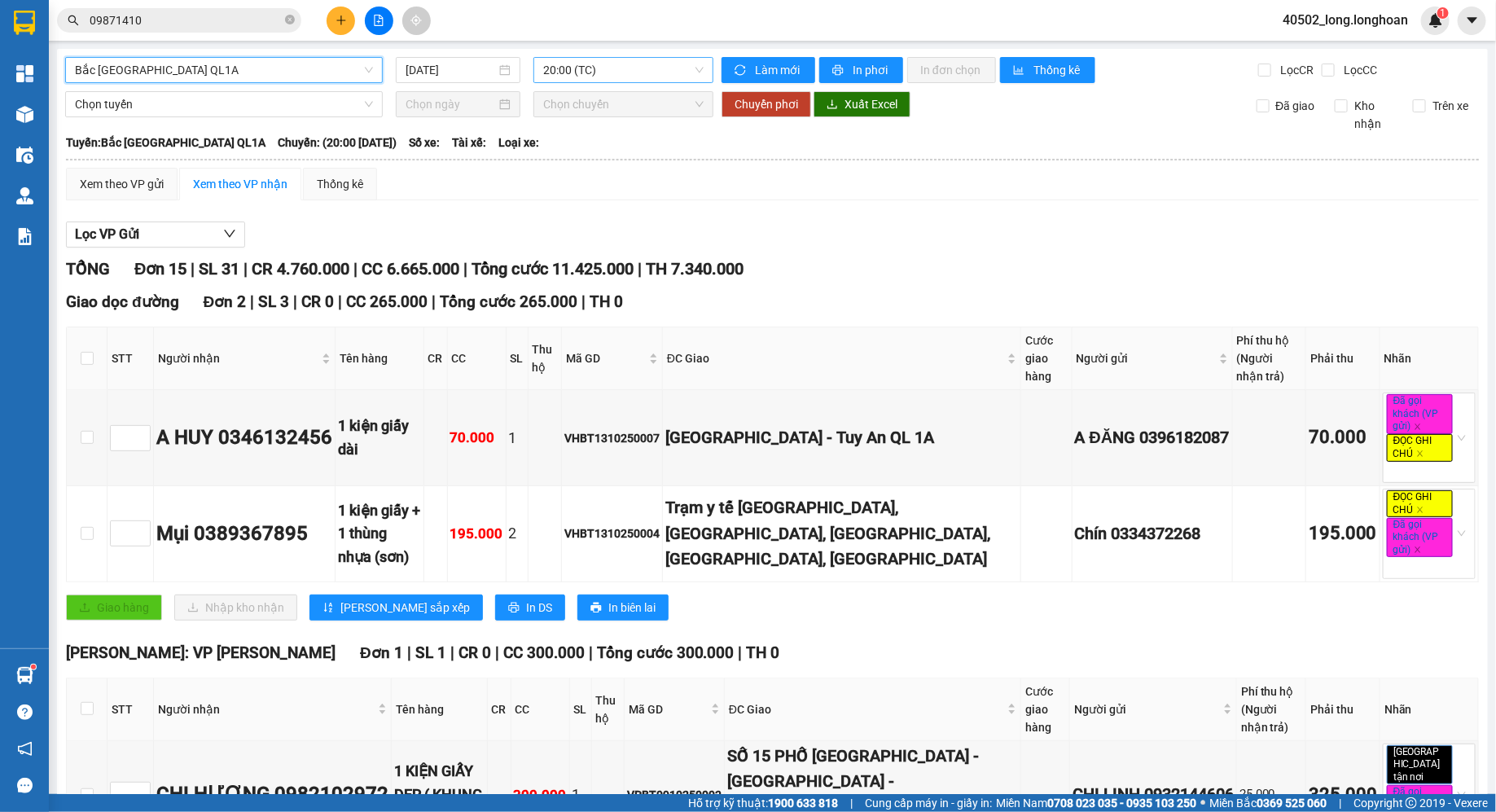
click at [640, 68] on span "20:00 (TC)" at bounding box center [623, 70] width 161 height 25
click at [490, 73] on input "[DATE]" at bounding box center [450, 69] width 90 height 17
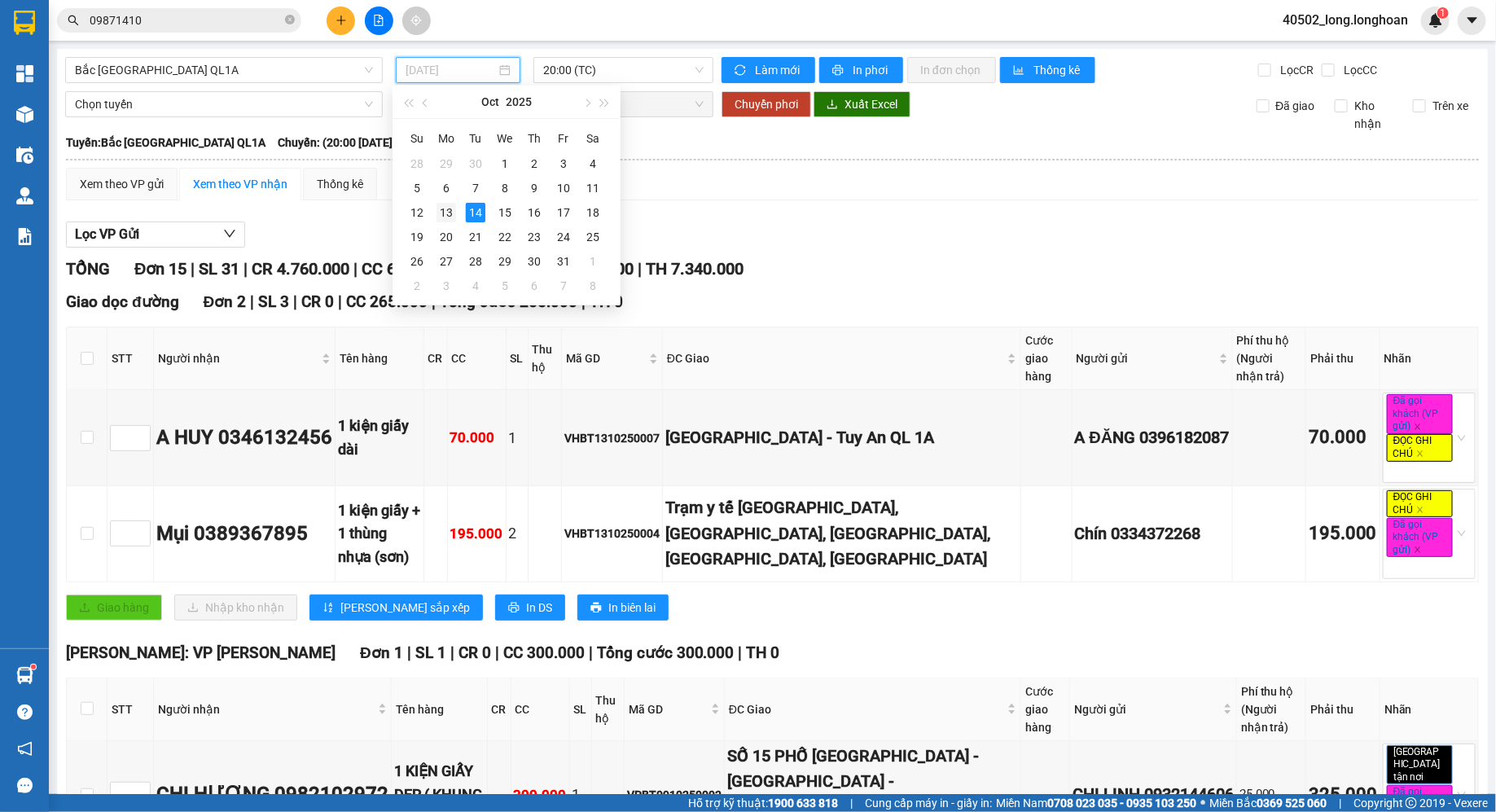
click at [450, 216] on div "13" at bounding box center [446, 212] width 19 height 19
type input "[DATE]"
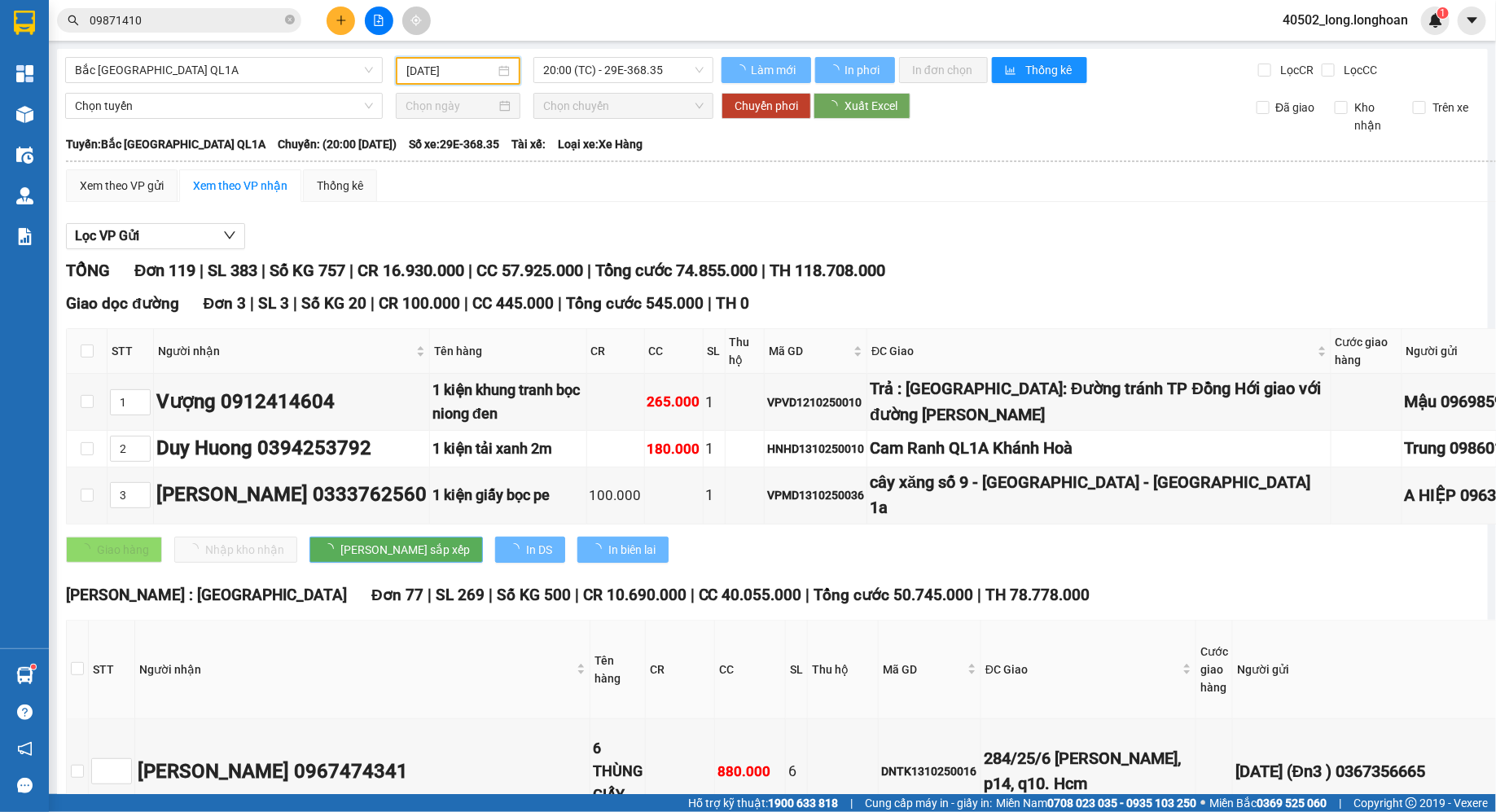
click at [620, 94] on span "Chọn chuyến" at bounding box center [623, 106] width 161 height 25
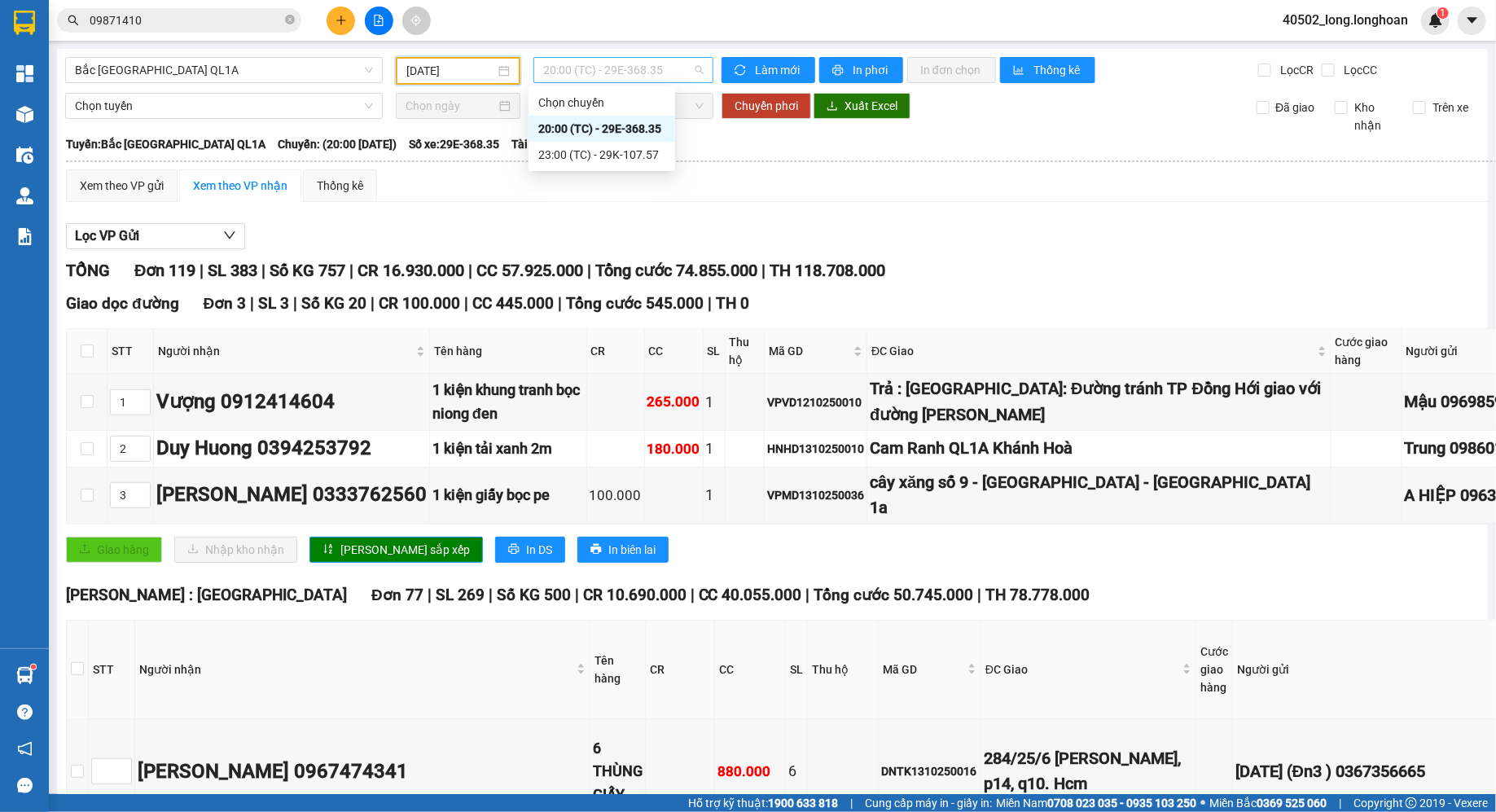
click at [622, 73] on span "20:00 (TC) - 29E-368.35" at bounding box center [623, 70] width 161 height 25
click at [727, 162] on th at bounding box center [952, 162] width 1774 height 15
click at [672, 60] on span "20:00 (TC) - 29E-368.35" at bounding box center [623, 70] width 161 height 25
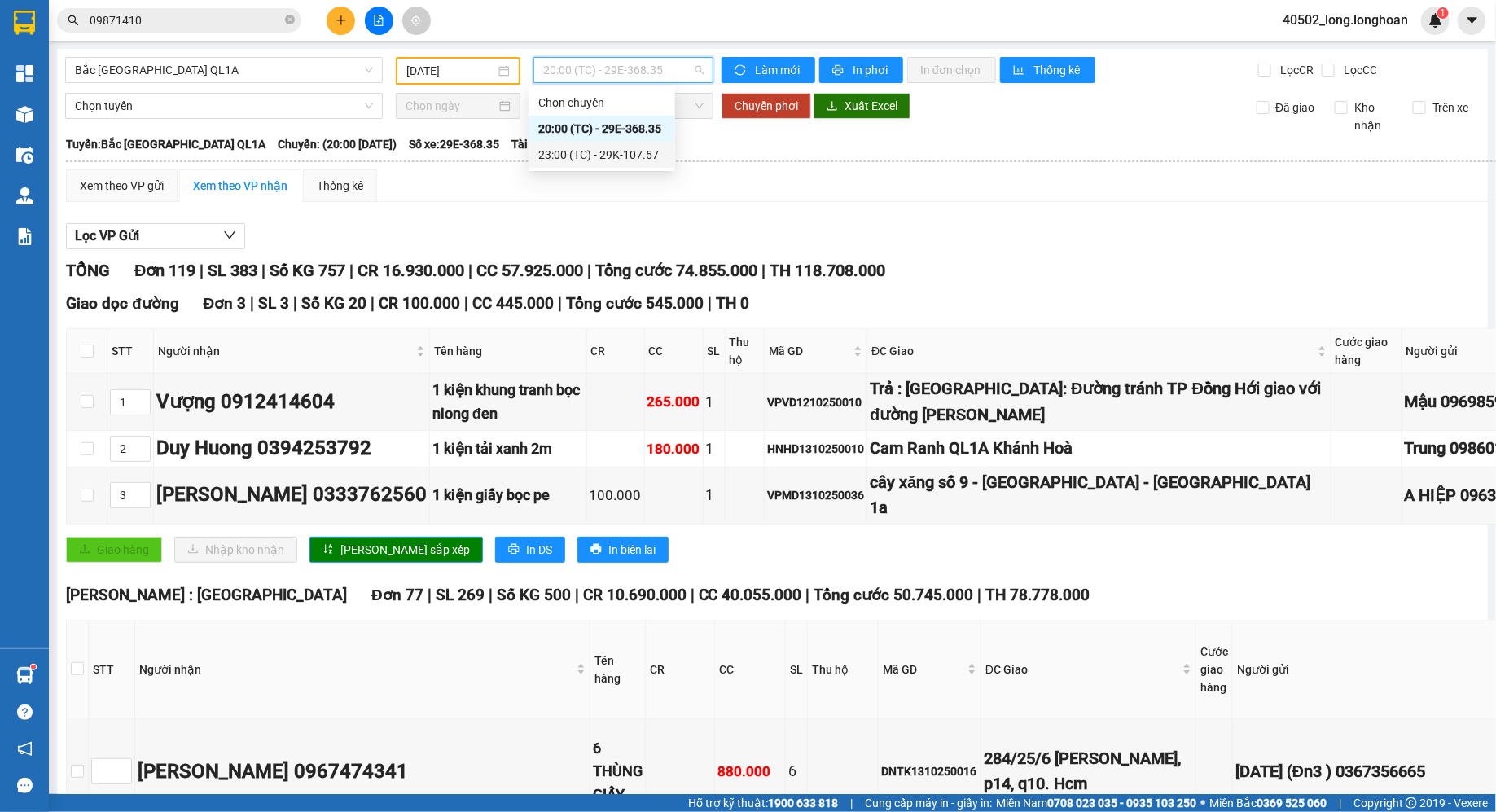
click at [622, 163] on div "23:00 (TC) - 29K-107.57" at bounding box center [602, 154] width 127 height 17
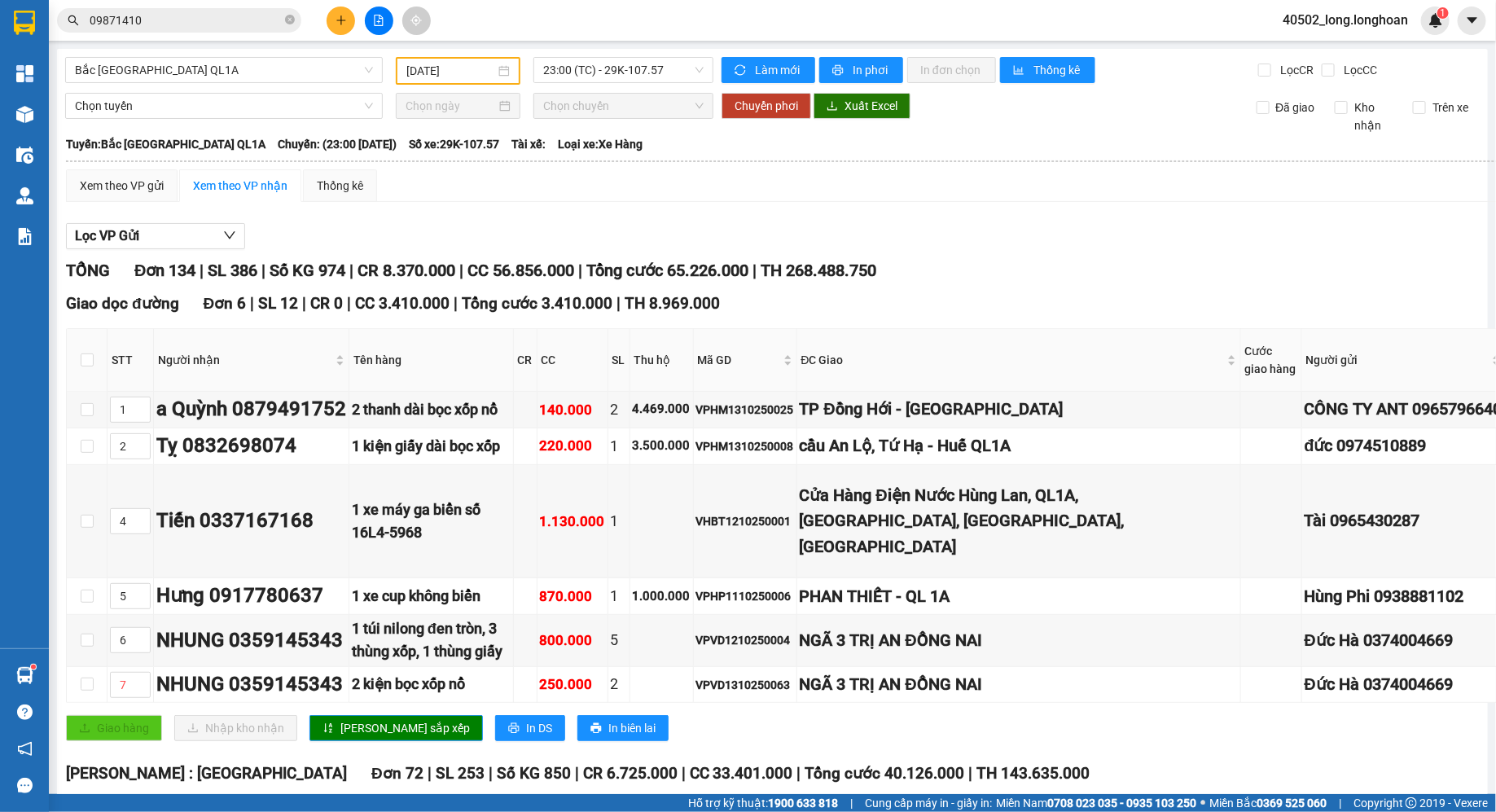
click at [893, 181] on div "Xem theo VP gửi Xem theo VP nhận Thống kê" at bounding box center [927, 185] width 1722 height 32
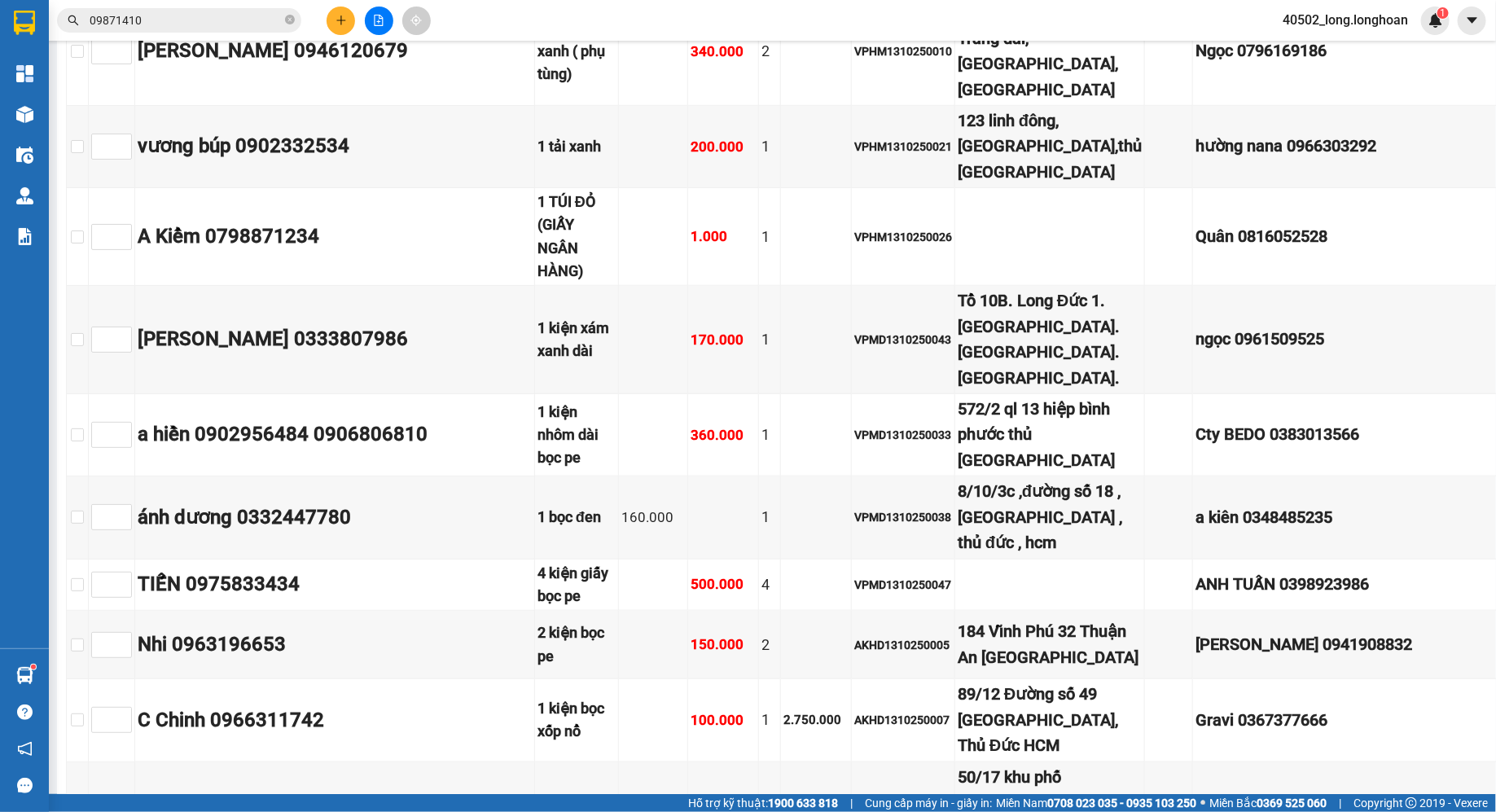
scroll to position [3535, 0]
